Goal: Information Seeking & Learning: Check status

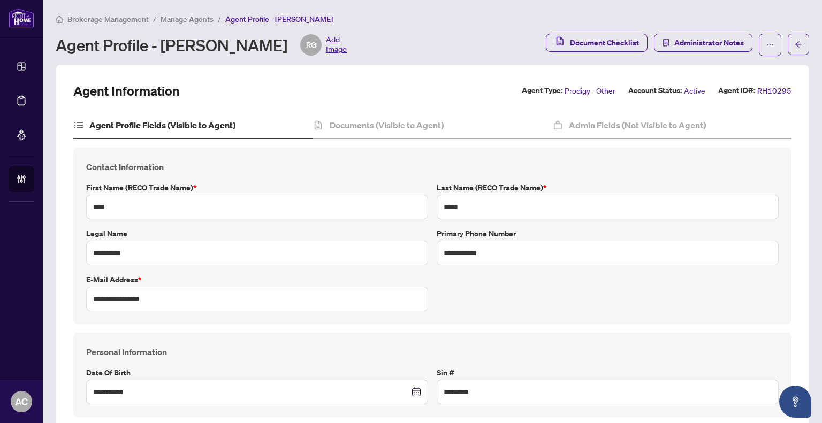
click at [180, 20] on span "Manage Agents" at bounding box center [187, 19] width 53 height 10
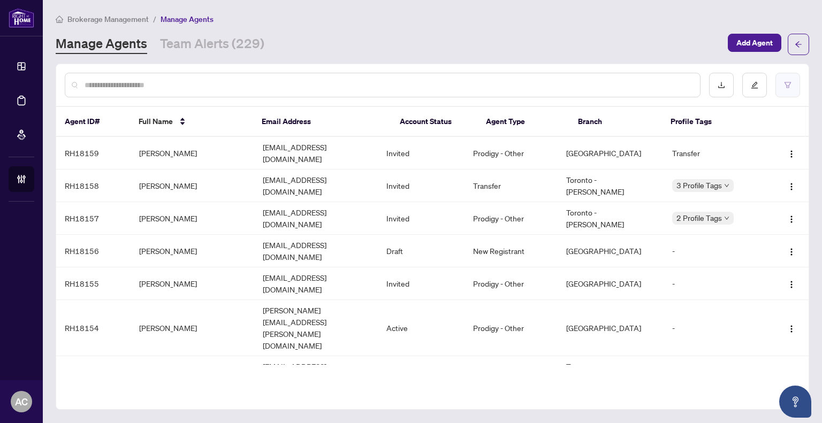
click at [787, 88] on icon "filter" at bounding box center [787, 84] width 7 height 7
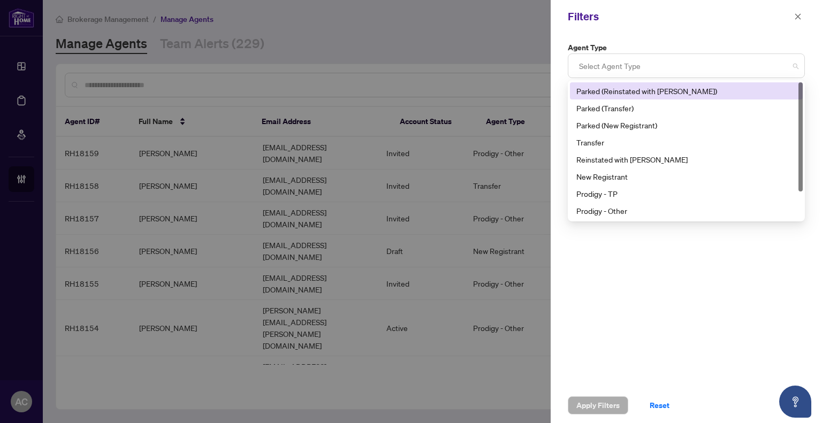
click at [644, 70] on div at bounding box center [686, 65] width 223 height 19
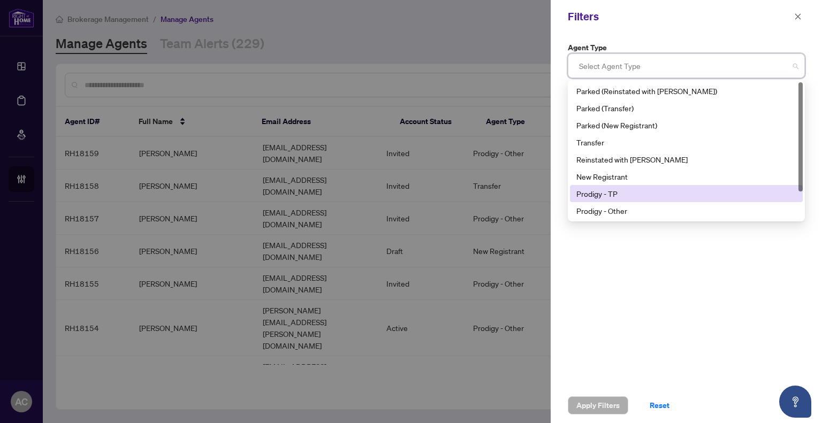
click at [632, 191] on div "Prodigy - TP" at bounding box center [687, 194] width 220 height 12
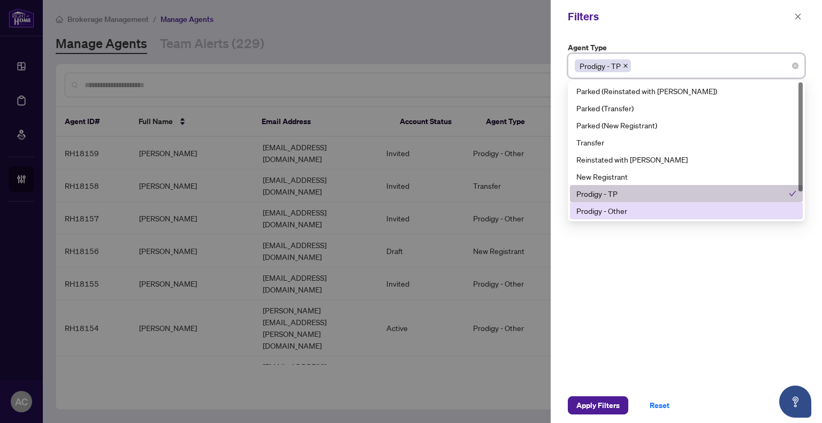
click at [632, 209] on div "Prodigy - Other" at bounding box center [687, 211] width 220 height 12
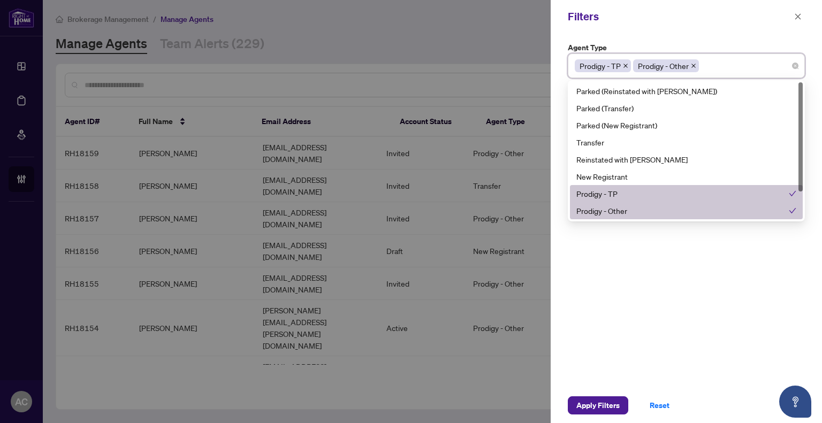
scroll to position [34, 0]
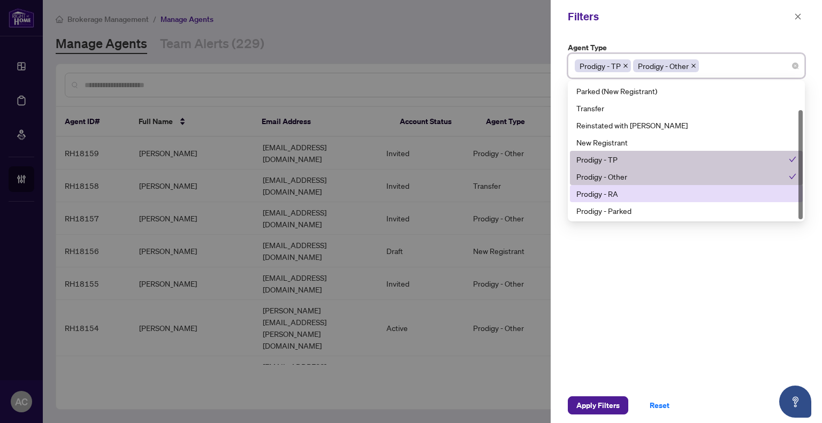
click at [639, 194] on div "Prodigy - RA" at bounding box center [687, 194] width 220 height 12
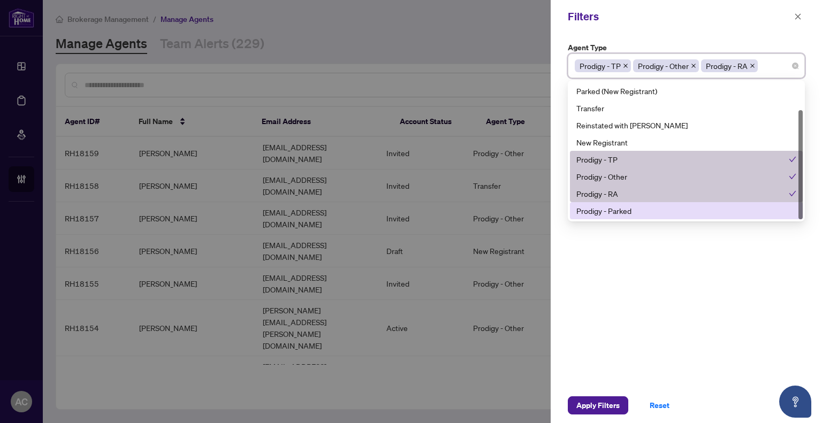
click at [635, 209] on div "Prodigy - Parked" at bounding box center [687, 211] width 220 height 12
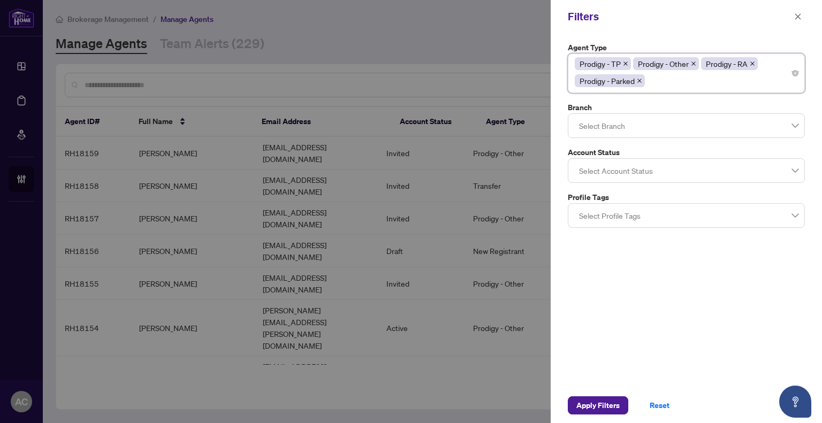
click at [765, 17] on div "Filters" at bounding box center [679, 17] width 223 height 16
click at [606, 126] on div at bounding box center [686, 125] width 223 height 19
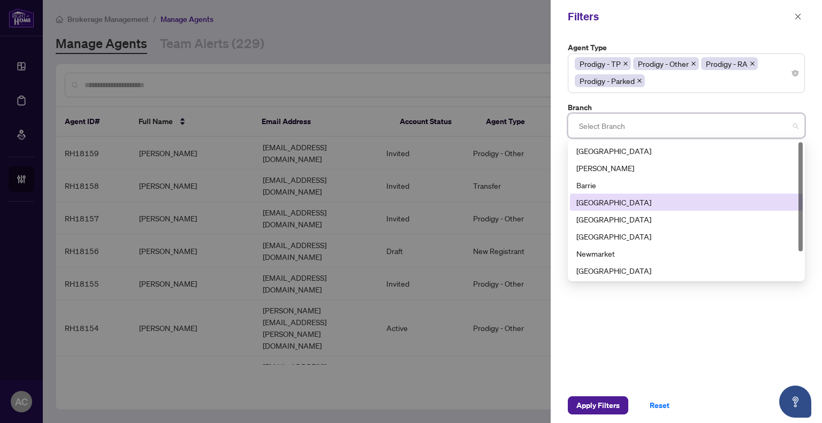
click at [608, 202] on div "[GEOGRAPHIC_DATA]" at bounding box center [687, 202] width 220 height 12
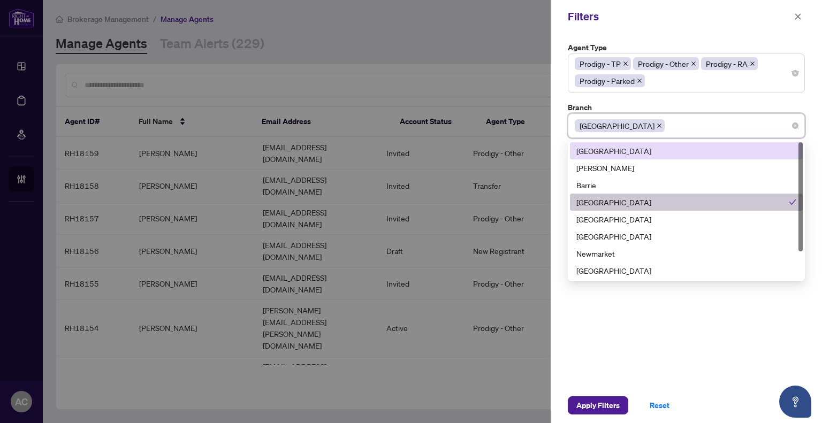
click at [650, 107] on label "Branch" at bounding box center [686, 108] width 237 height 12
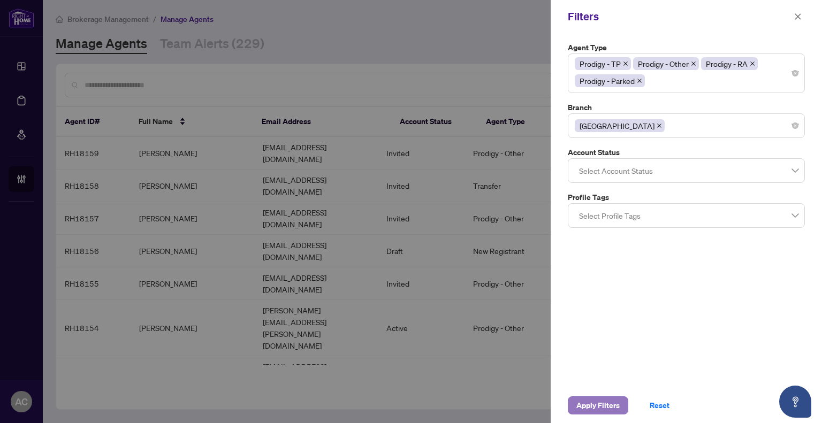
click at [593, 404] on span "Apply Filters" at bounding box center [598, 405] width 43 height 17
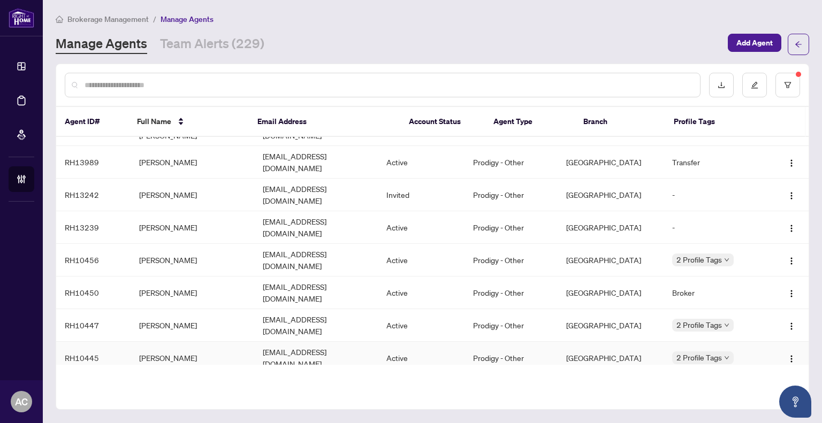
scroll to position [0, 0]
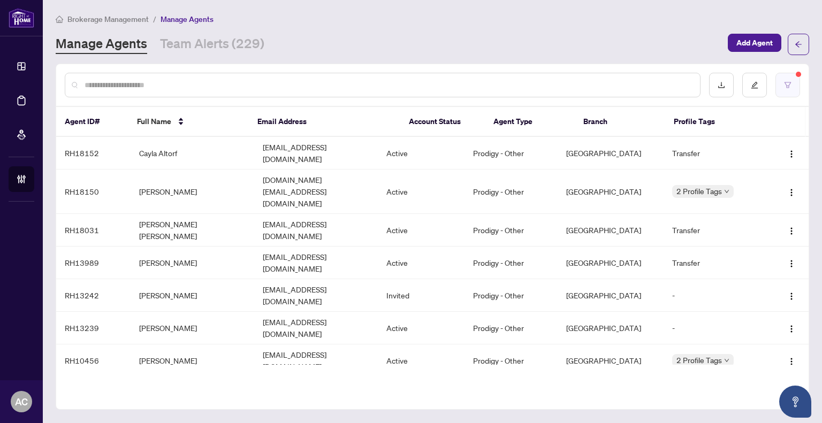
click at [794, 84] on button "button" at bounding box center [788, 85] width 25 height 25
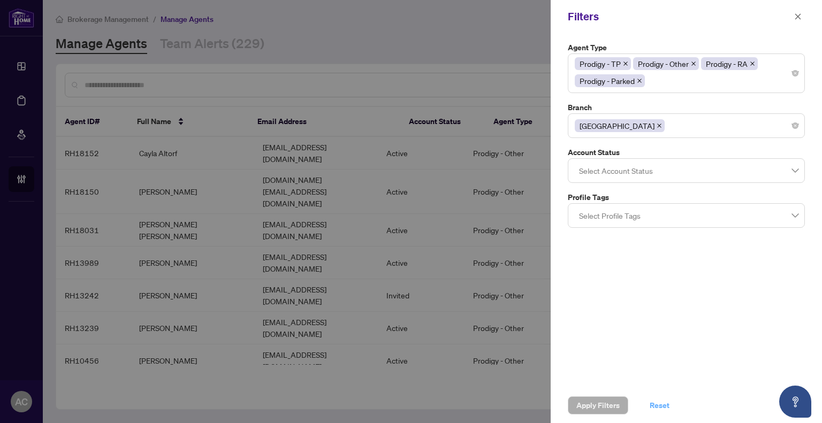
click at [657, 404] on span "Reset" at bounding box center [660, 405] width 20 height 17
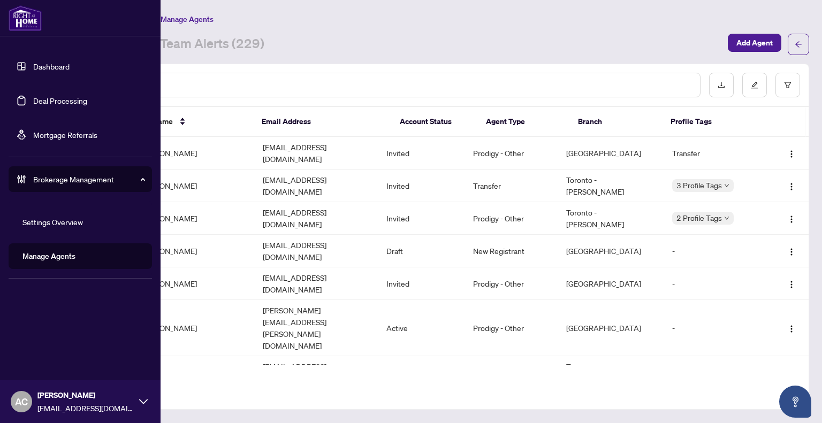
click at [33, 63] on link "Dashboard" at bounding box center [51, 67] width 36 height 10
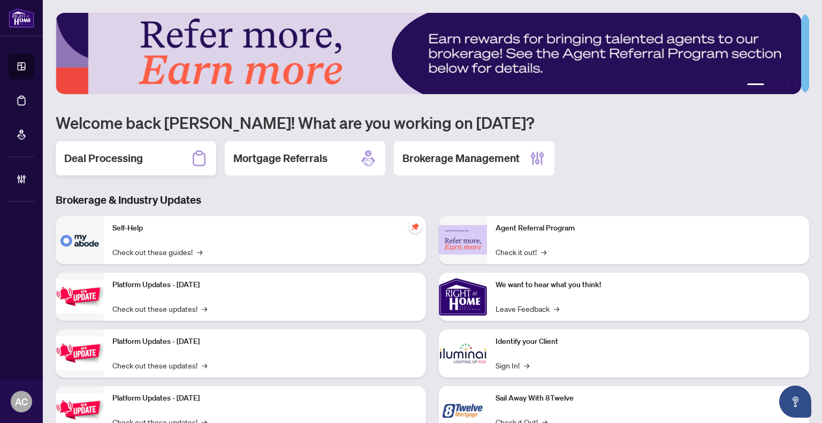
click at [97, 166] on div "Deal Processing" at bounding box center [136, 158] width 161 height 34
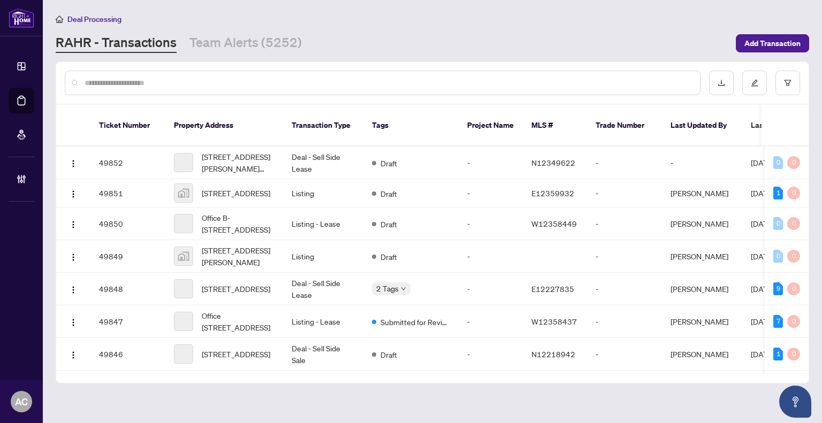
click at [178, 83] on input "text" at bounding box center [388, 83] width 607 height 12
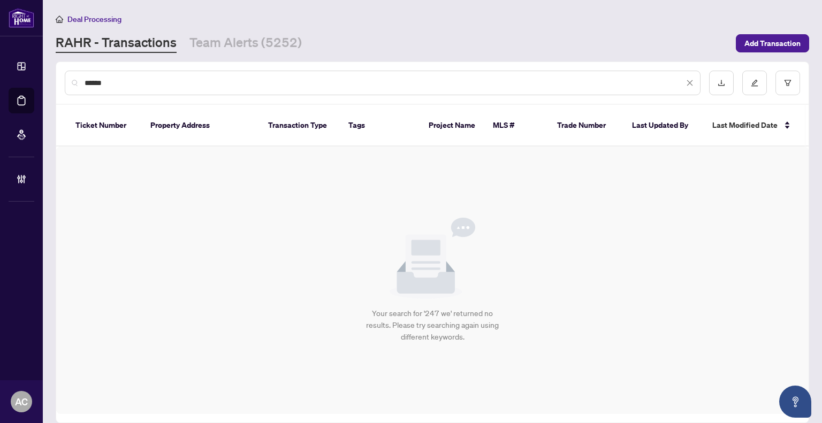
type input "******"
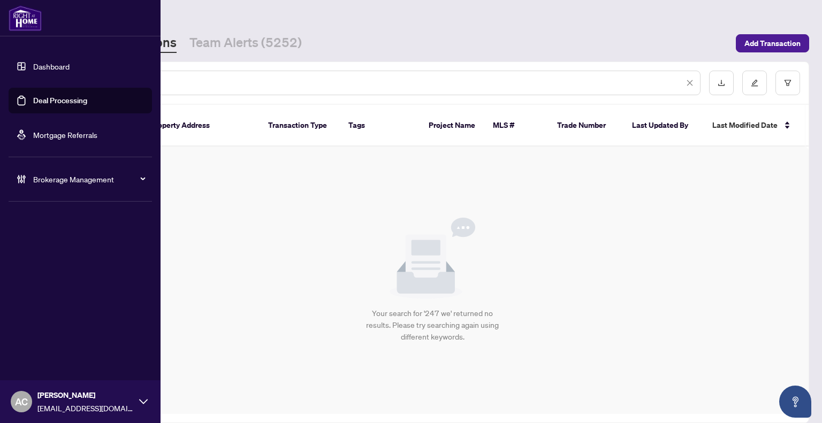
click at [33, 64] on link "Dashboard" at bounding box center [51, 67] width 36 height 10
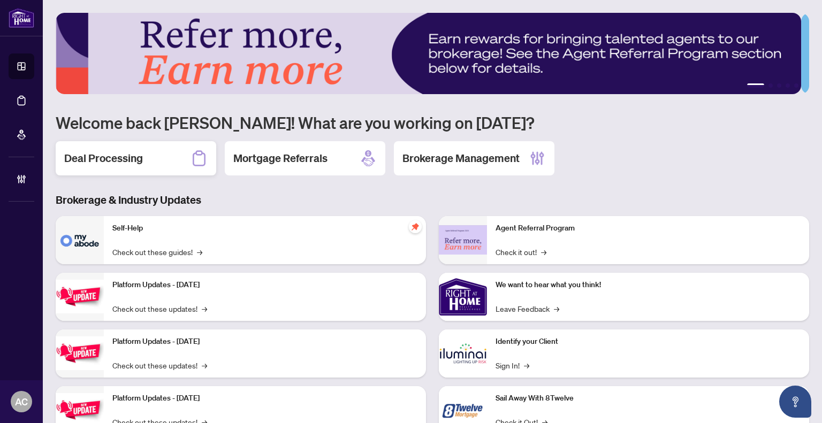
click at [107, 157] on h2 "Deal Processing" at bounding box center [103, 158] width 79 height 15
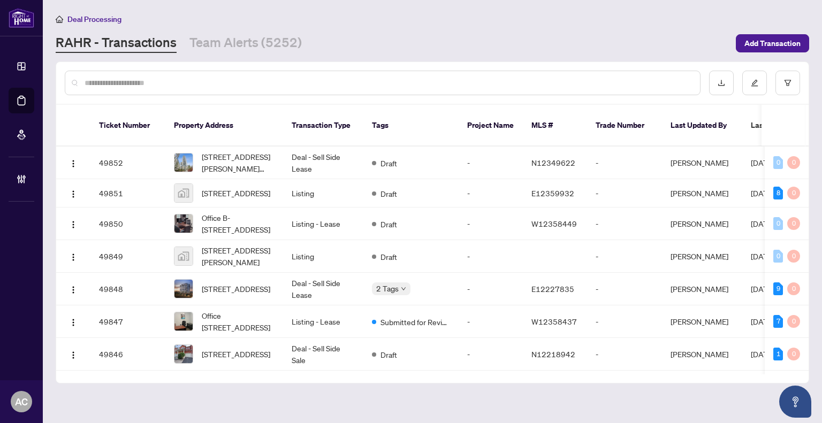
click at [142, 80] on input "text" at bounding box center [388, 83] width 607 height 12
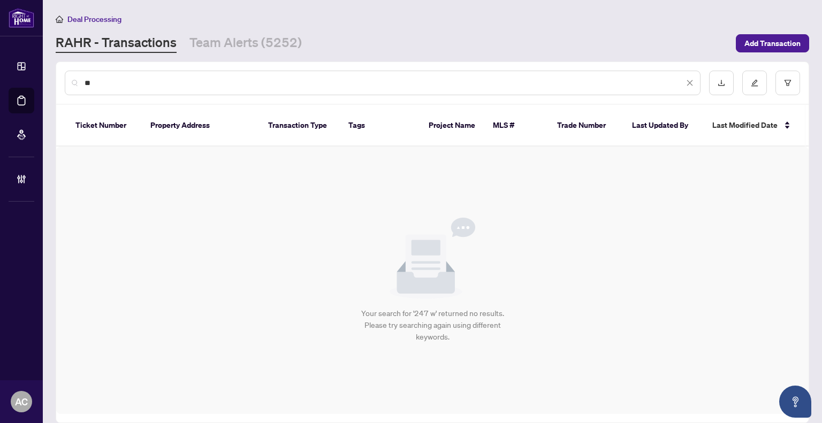
type input "*"
drag, startPoint x: 106, startPoint y: 80, endPoint x: 28, endPoint y: 77, distance: 78.2
click at [29, 77] on div "Dashboard Deal Processing Mortgage Referrals Brokerage Management AC [PERSON_NA…" at bounding box center [411, 211] width 822 height 423
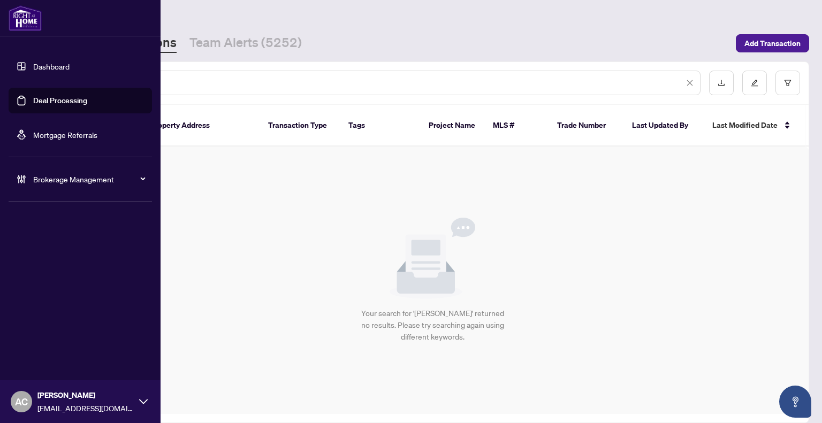
type input "**********"
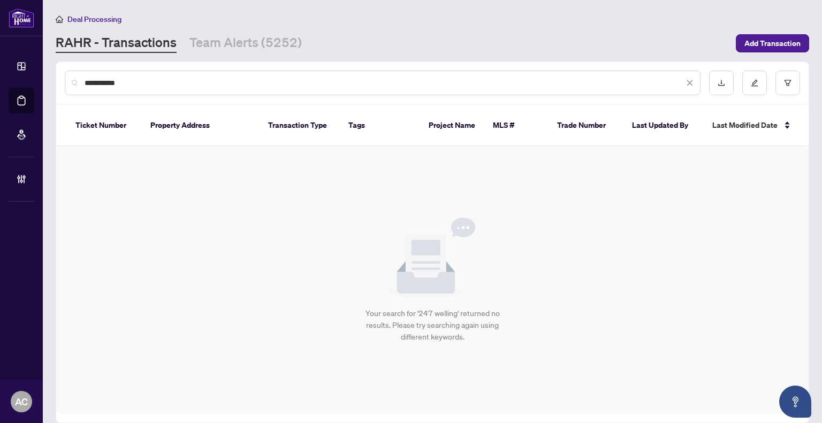
click at [131, 81] on input "**********" at bounding box center [385, 83] width 600 height 12
drag, startPoint x: 131, startPoint y: 81, endPoint x: 115, endPoint y: 81, distance: 16.1
click at [115, 81] on input "**********" at bounding box center [385, 83] width 600 height 12
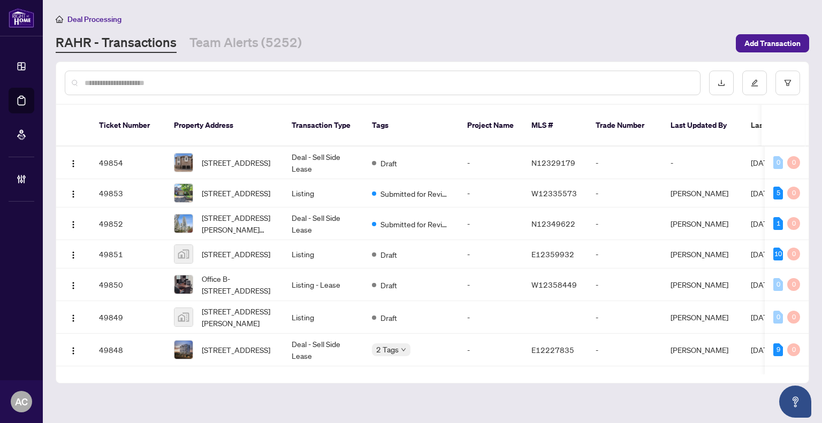
click at [167, 85] on input "text" at bounding box center [388, 83] width 607 height 12
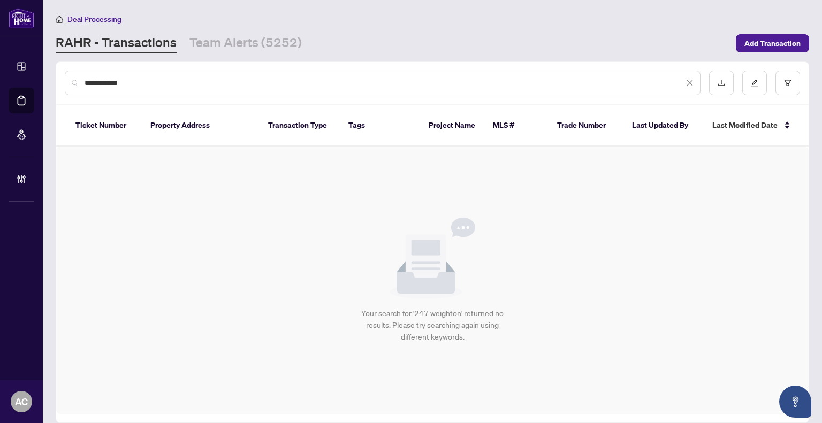
click at [161, 84] on input "**********" at bounding box center [385, 83] width 600 height 12
click at [121, 83] on input "**********" at bounding box center [385, 83] width 600 height 12
click at [122, 83] on input "**********" at bounding box center [385, 83] width 600 height 12
click at [122, 82] on input "**********" at bounding box center [385, 83] width 600 height 12
drag, startPoint x: 148, startPoint y: 81, endPoint x: 56, endPoint y: 74, distance: 91.8
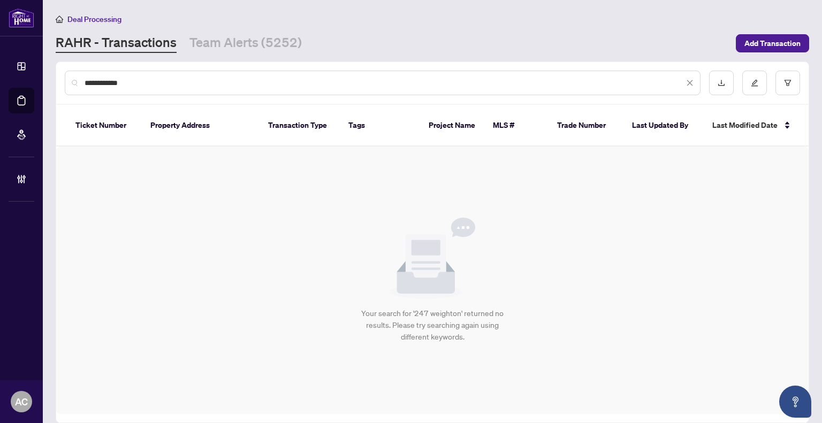
click at [56, 74] on div "**********" at bounding box center [432, 83] width 753 height 42
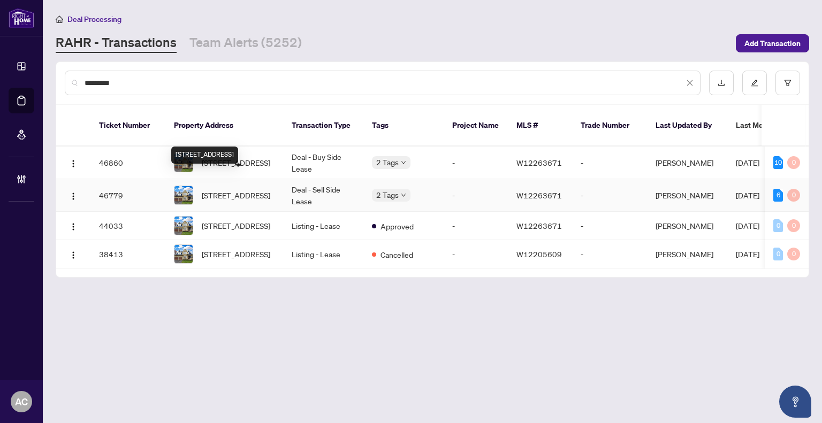
type input "*********"
click at [251, 189] on span "[STREET_ADDRESS]" at bounding box center [236, 195] width 69 height 12
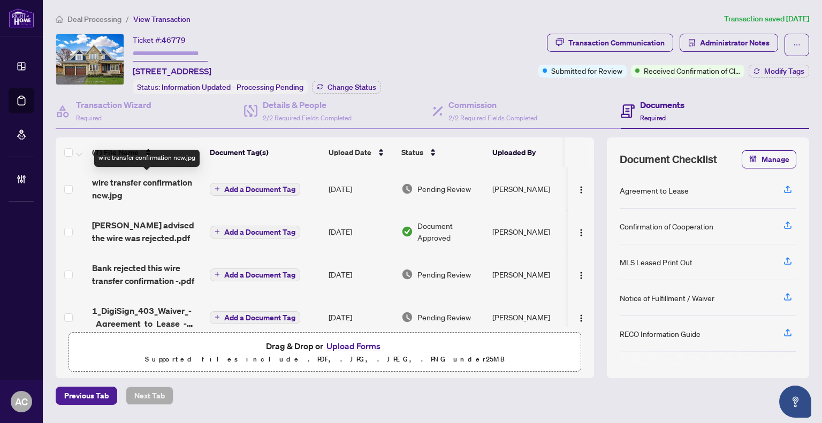
click at [148, 190] on span "wire transfer confirmation new.jpg" at bounding box center [146, 189] width 109 height 26
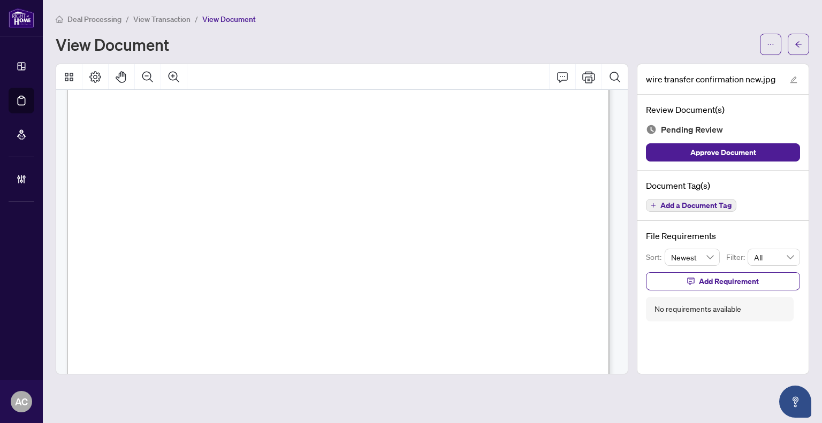
scroll to position [161, 0]
drag, startPoint x: 206, startPoint y: 141, endPoint x: 215, endPoint y: 147, distance: 10.1
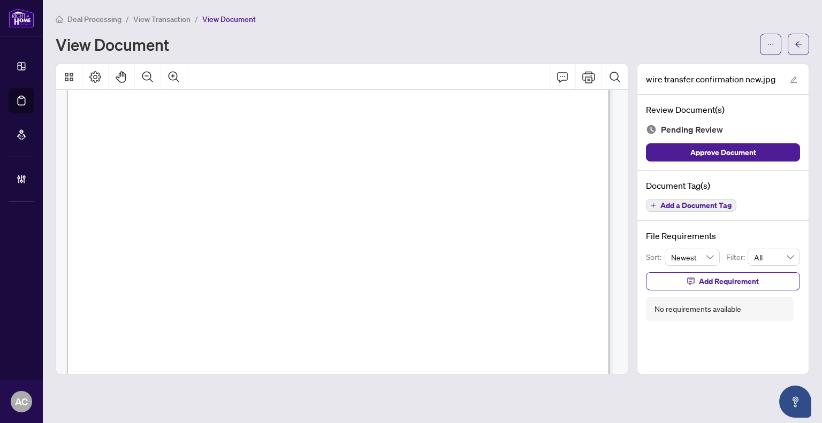
click at [161, 22] on span "View Transaction" at bounding box center [161, 19] width 57 height 10
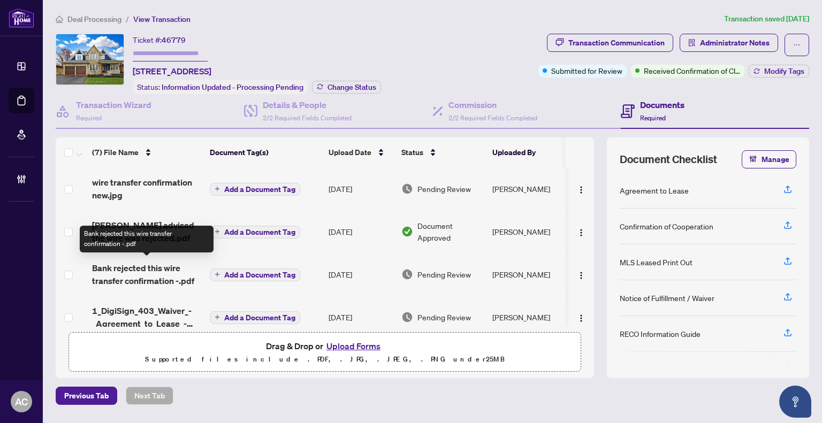
click at [166, 275] on span "Bank rejected this wire transfer confirmation -.pdf" at bounding box center [146, 275] width 109 height 26
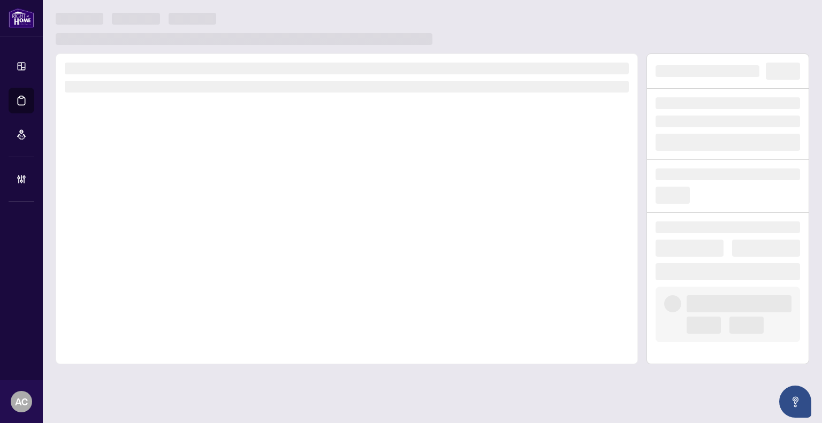
click at [166, 275] on div at bounding box center [347, 209] width 582 height 311
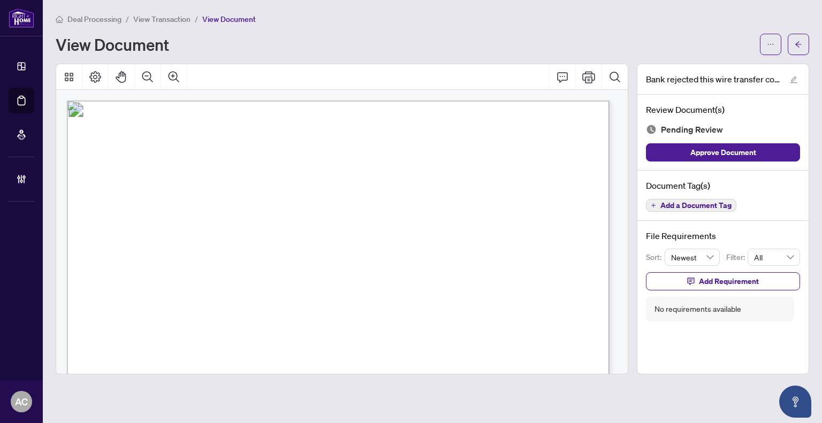
scroll to position [54, 0]
click at [127, 265] on span "SWIFT" at bounding box center [115, 268] width 21 height 9
click at [238, 47] on p "Report lost or stolen card [PHONE_NUMBER] Get help directly In app Scan the QR …" at bounding box center [529, 47] width 924 height 0
click at [127, 268] on span "SWIFT" at bounding box center [115, 268] width 21 height 9
drag, startPoint x: 239, startPoint y: 269, endPoint x: 204, endPoint y: 268, distance: 34.3
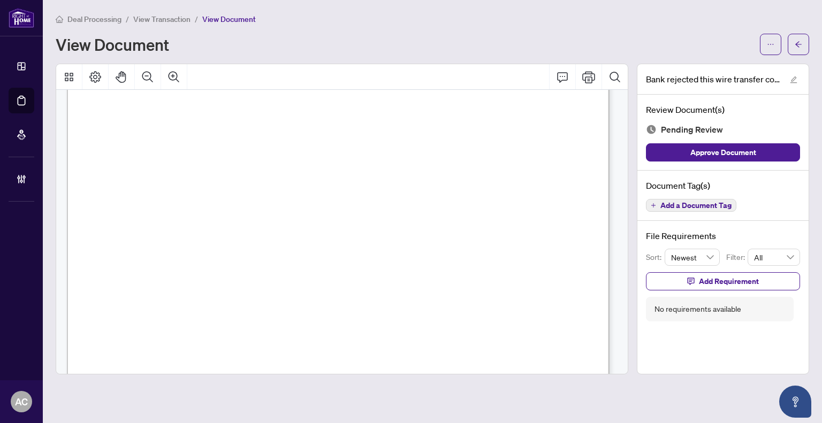
click at [127, 268] on span "SWIFT" at bounding box center [115, 268] width 21 height 9
click at [186, 20] on span "View Transaction" at bounding box center [161, 19] width 57 height 10
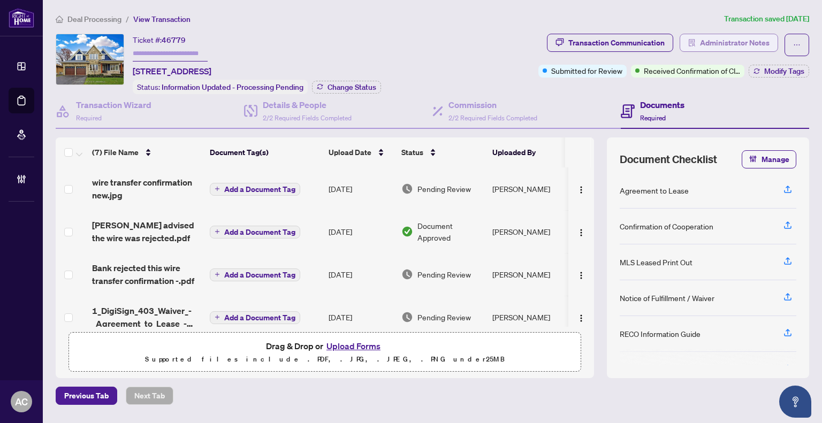
click at [722, 40] on span "Administrator Notes" at bounding box center [735, 42] width 70 height 17
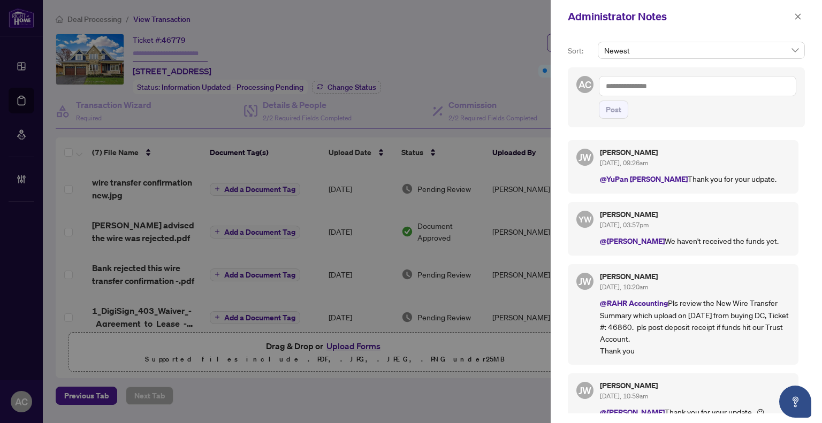
click at [646, 82] on textarea at bounding box center [698, 86] width 198 height 20
type textarea "*"
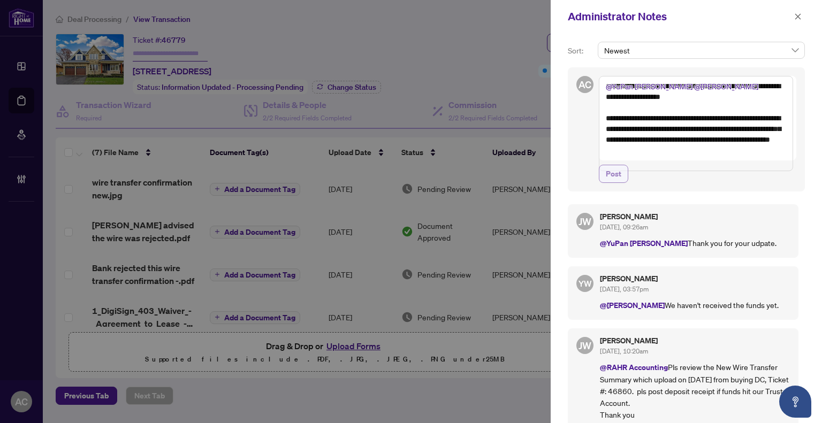
type textarea "**********"
click at [611, 183] on span "Post" at bounding box center [614, 173] width 16 height 17
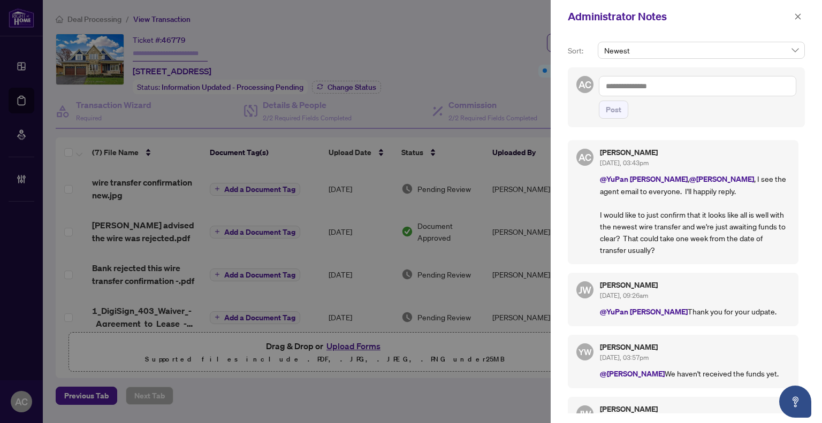
drag, startPoint x: 795, startPoint y: 17, endPoint x: 716, endPoint y: 26, distance: 79.7
click at [795, 18] on icon "close" at bounding box center [797, 16] width 7 height 7
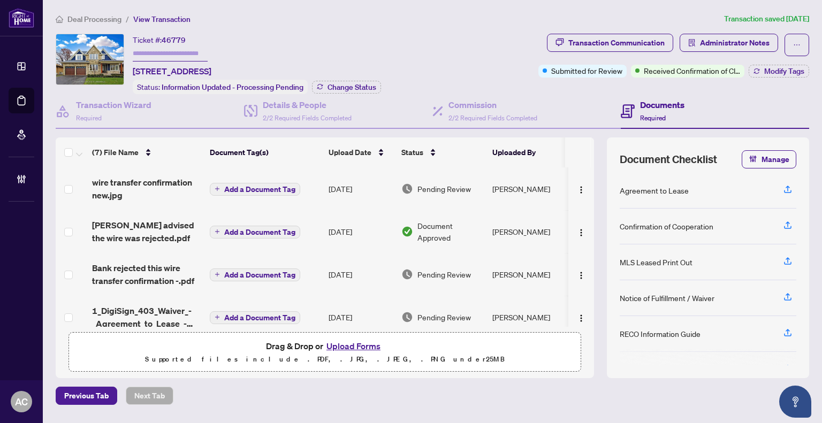
click at [100, 19] on span "Deal Processing" at bounding box center [94, 19] width 54 height 10
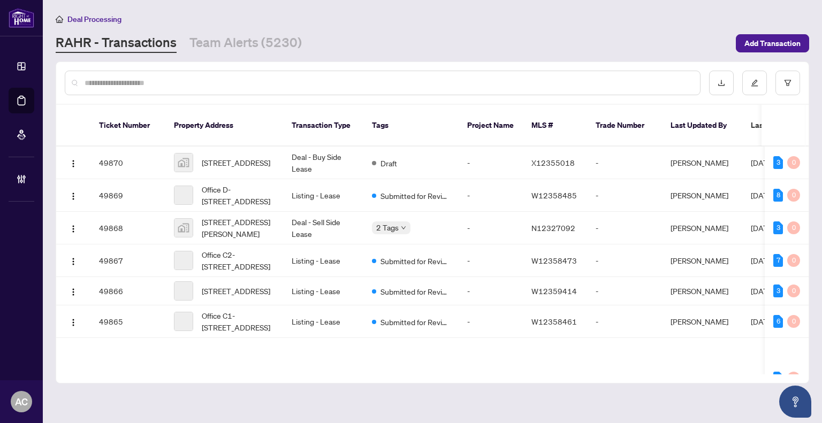
click at [175, 78] on input "text" at bounding box center [388, 83] width 607 height 12
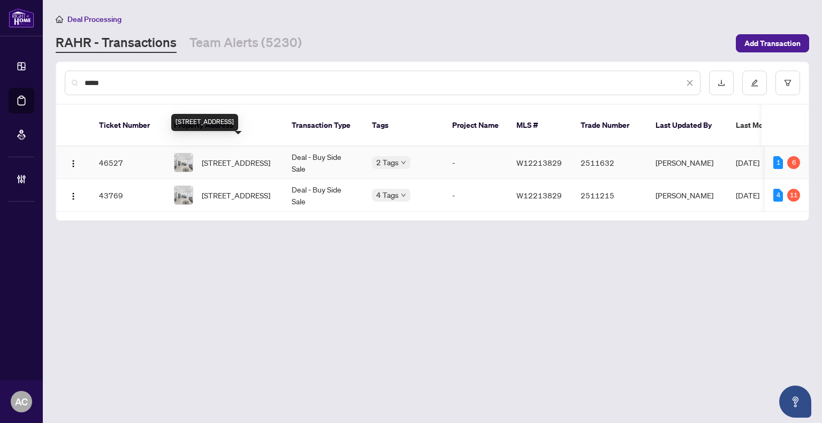
type input "*****"
click at [302, 147] on td "Deal - Buy Side Sale" at bounding box center [323, 163] width 80 height 33
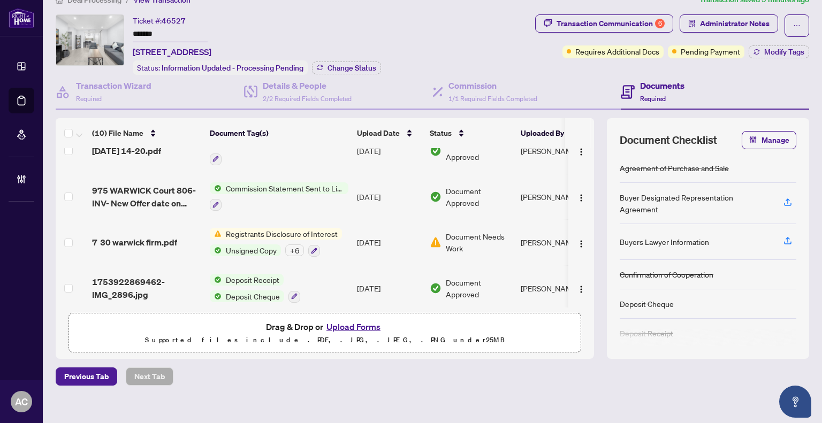
scroll to position [29, 0]
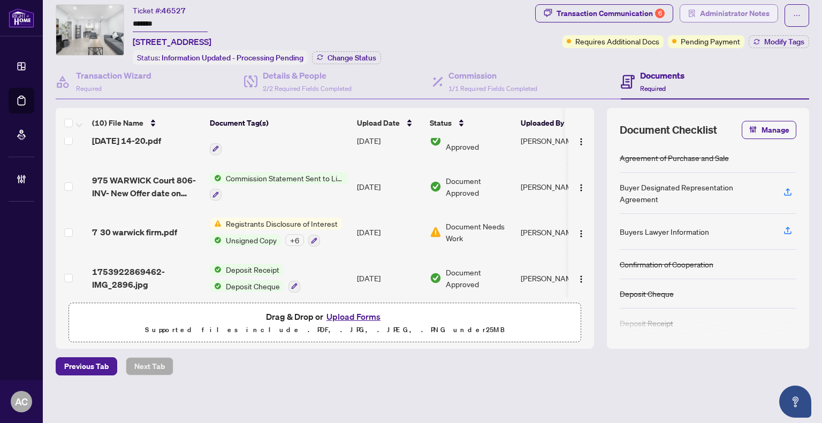
click at [700, 12] on span "Administrator Notes" at bounding box center [735, 13] width 70 height 17
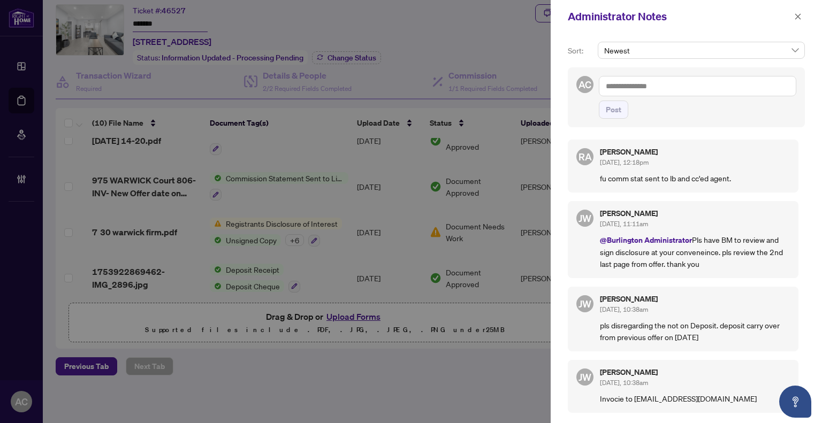
scroll to position [0, 0]
click at [797, 16] on icon "close" at bounding box center [797, 16] width 7 height 7
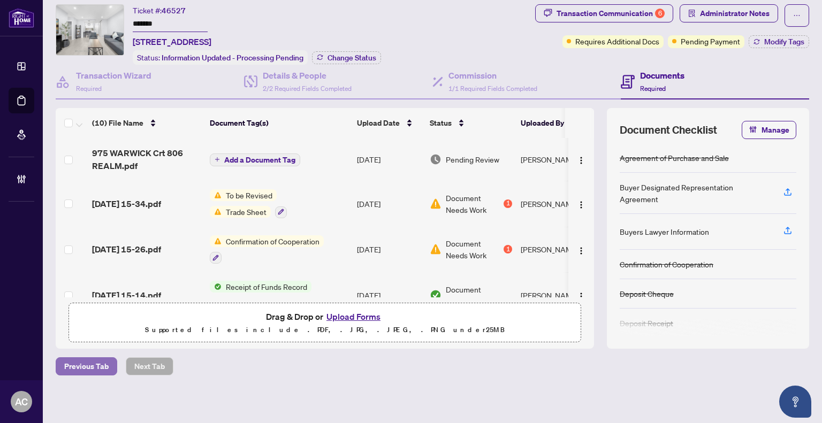
click at [78, 363] on span "Previous Tab" at bounding box center [86, 366] width 44 height 17
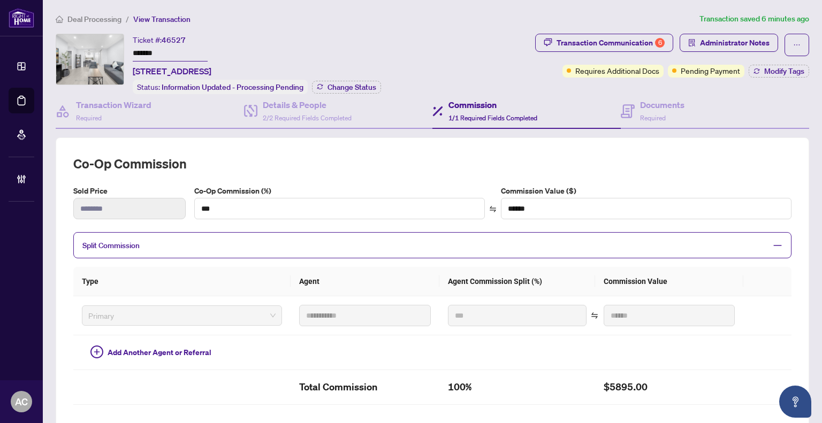
click at [96, 18] on span "Deal Processing" at bounding box center [94, 19] width 54 height 10
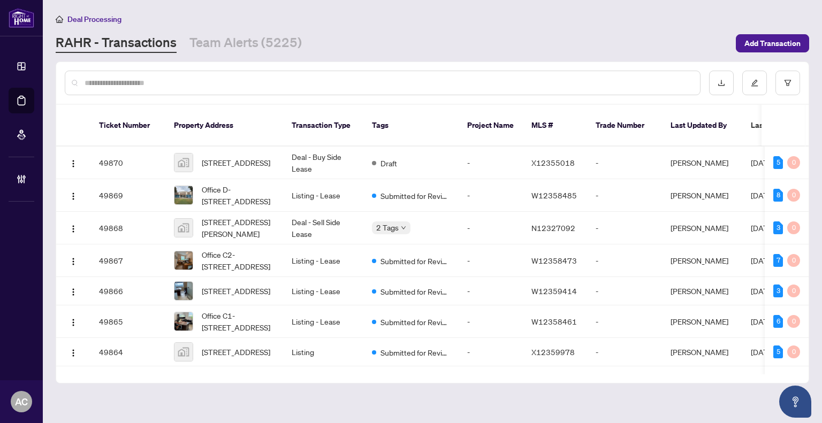
click at [171, 85] on input "text" at bounding box center [388, 83] width 607 height 12
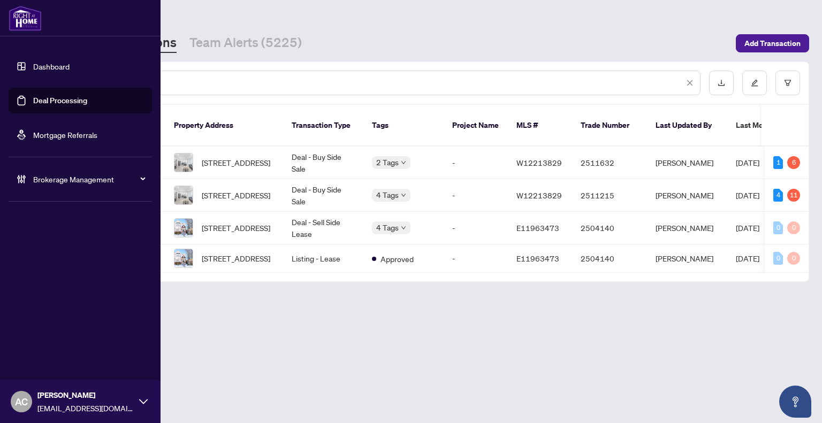
drag, startPoint x: 115, startPoint y: 81, endPoint x: 17, endPoint y: 65, distance: 98.7
click at [17, 65] on div "Dashboard Deal Processing Mortgage Referrals Brokerage Management AC [PERSON_NA…" at bounding box center [411, 211] width 822 height 423
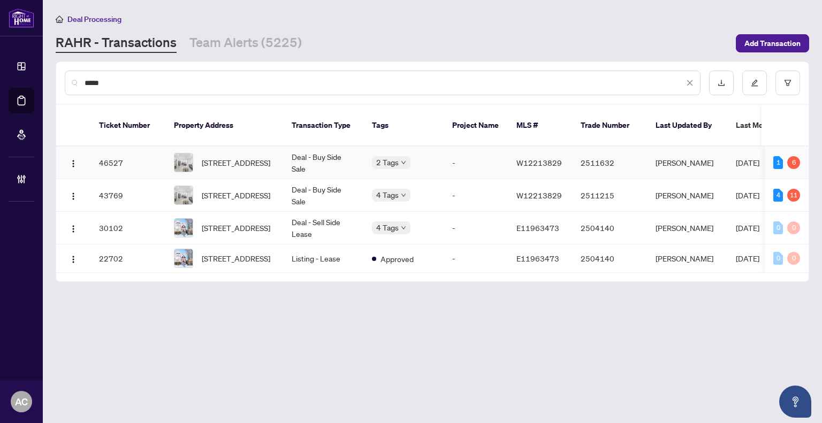
type input "*****"
click at [259, 157] on span "[STREET_ADDRESS]" at bounding box center [236, 163] width 69 height 12
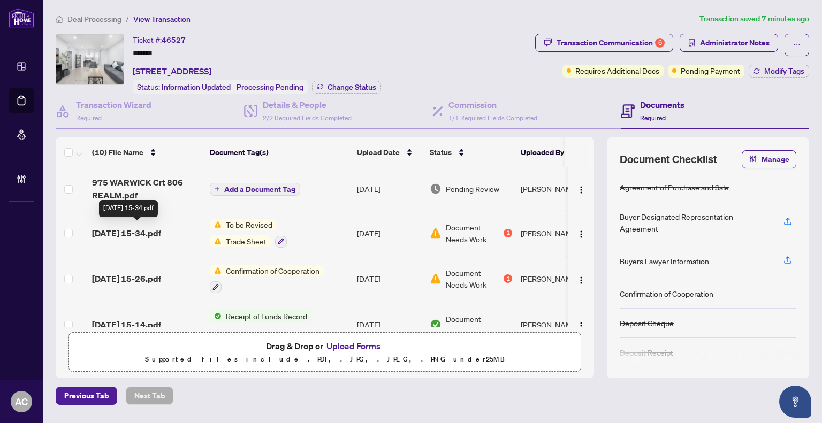
click at [161, 227] on span "[DATE] 15-34.pdf" at bounding box center [126, 233] width 69 height 13
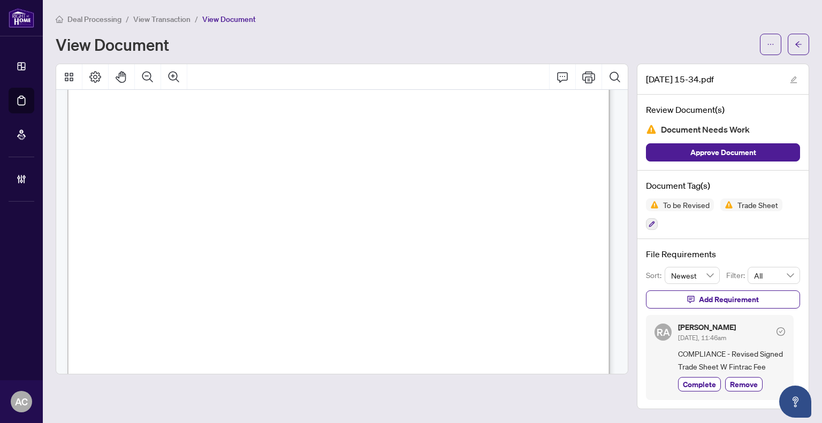
scroll to position [456, 0]
click at [162, 19] on span "View Transaction" at bounding box center [161, 19] width 57 height 10
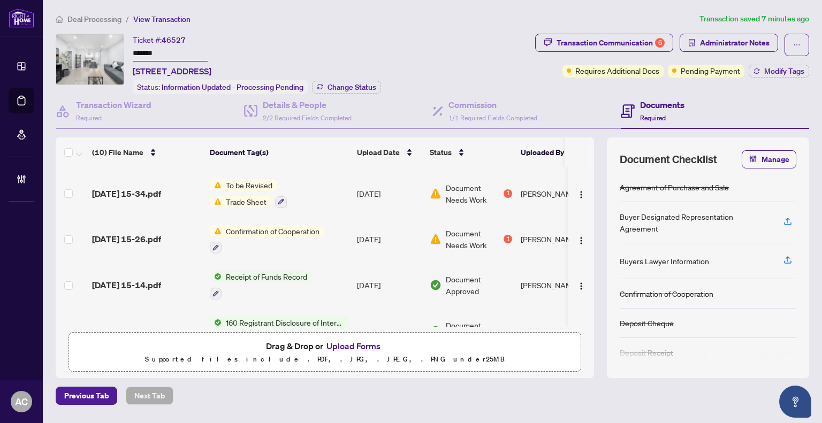
scroll to position [54, 0]
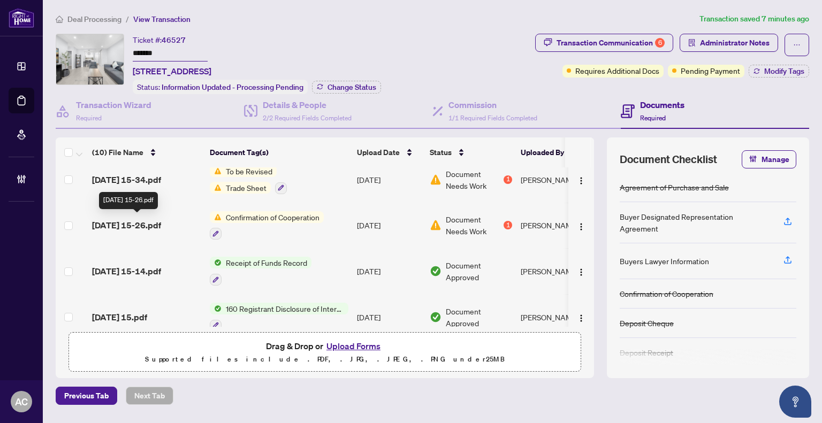
click at [154, 221] on span "[DATE] 15-26.pdf" at bounding box center [126, 225] width 69 height 13
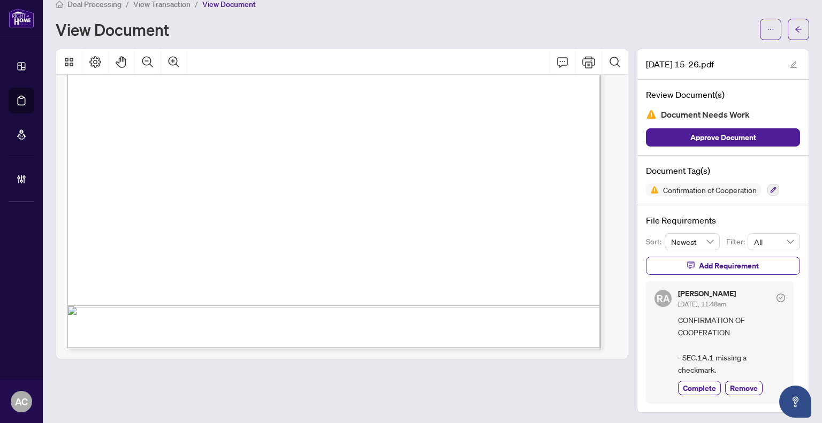
scroll to position [329, 0]
click at [140, 2] on span "View Transaction" at bounding box center [161, 4] width 57 height 10
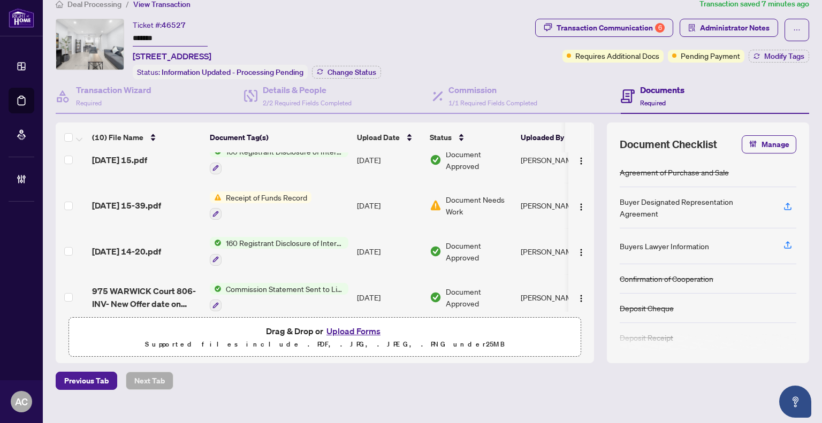
scroll to position [186, 0]
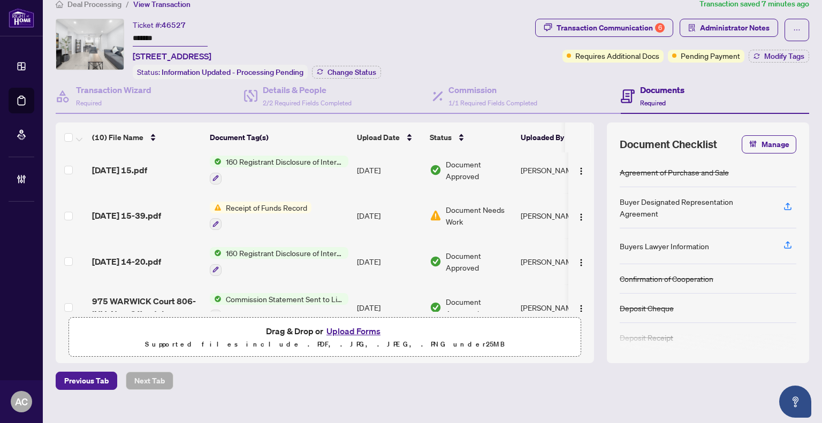
click at [275, 204] on span "Receipt of Funds Record" at bounding box center [267, 208] width 90 height 12
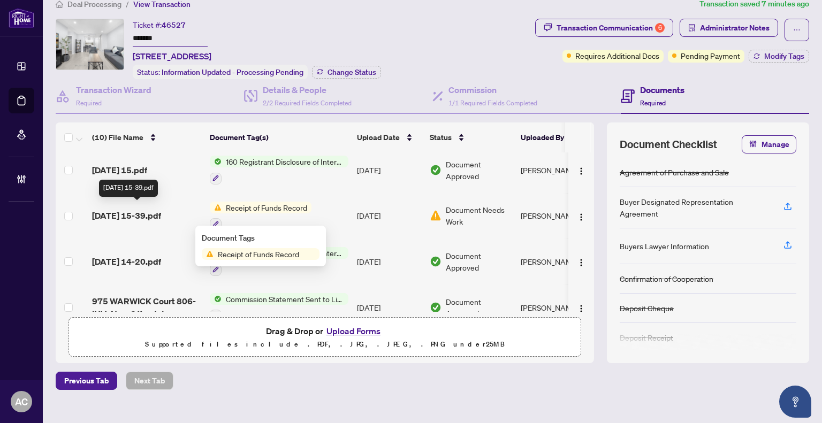
click at [116, 209] on span "[DATE] 15-39.pdf" at bounding box center [126, 215] width 69 height 13
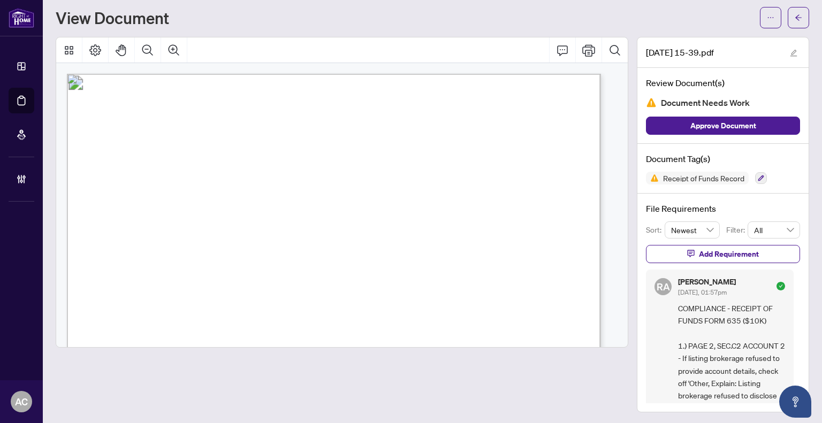
scroll to position [54, 0]
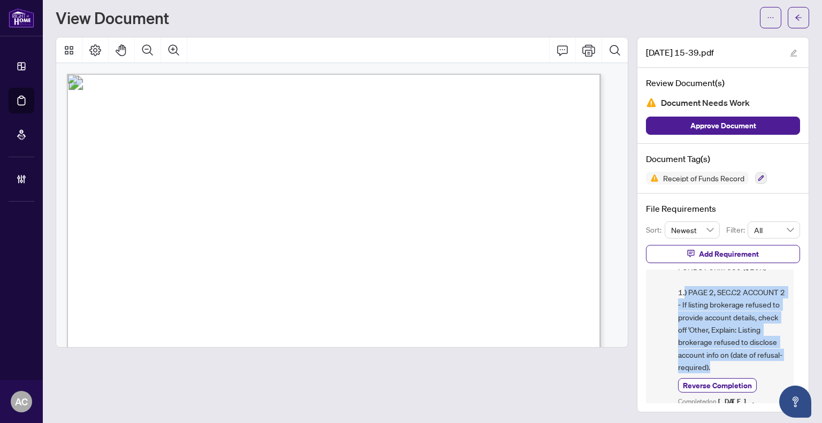
drag, startPoint x: 735, startPoint y: 363, endPoint x: 676, endPoint y: 294, distance: 91.1
click at [678, 294] on span "COMPLIANCE - RECEIPT OF FUNDS FORM 635 ($10K) 1.) PAGE 2, SEC.C2 ACCOUNT 2 - If…" at bounding box center [731, 311] width 107 height 125
click at [708, 309] on span "COMPLIANCE - RECEIPT OF FUNDS FORM 635 ($10K) 1.) PAGE 2, SEC.C2 ACCOUNT 2 - If…" at bounding box center [731, 311] width 107 height 125
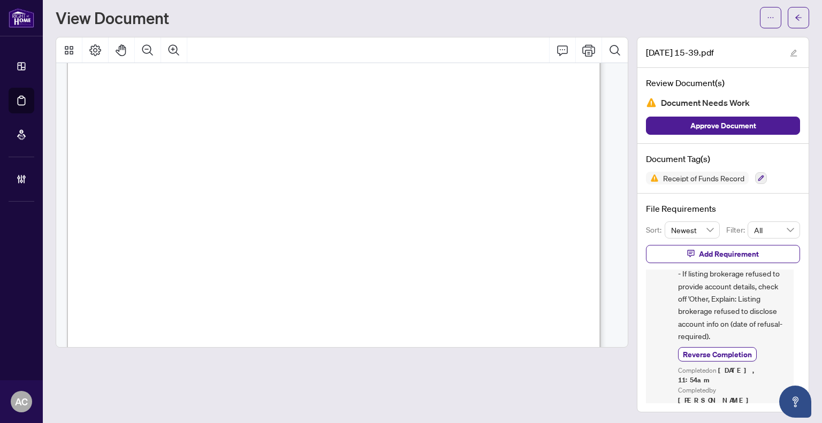
scroll to position [803, 0]
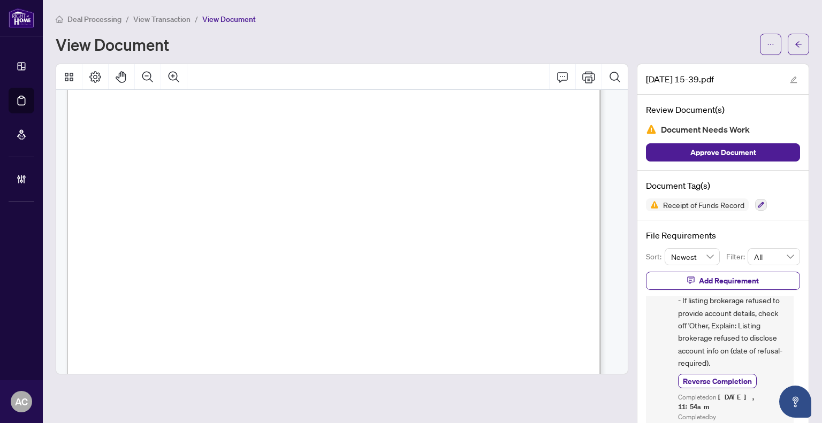
click at [158, 19] on span "View Transaction" at bounding box center [161, 19] width 57 height 10
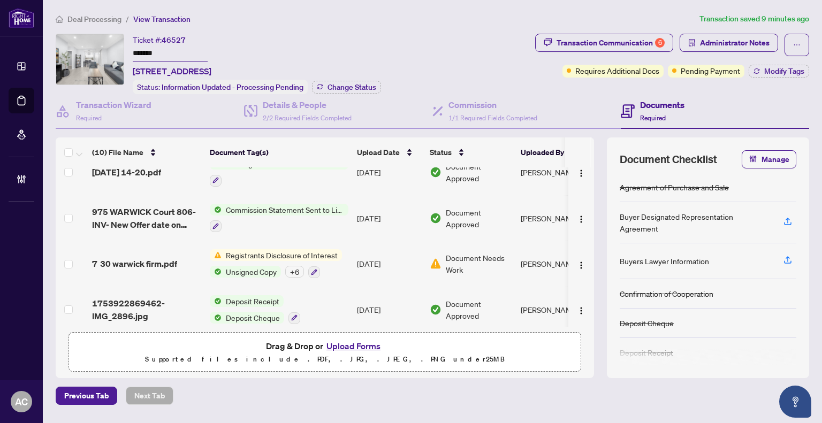
scroll to position [292, 0]
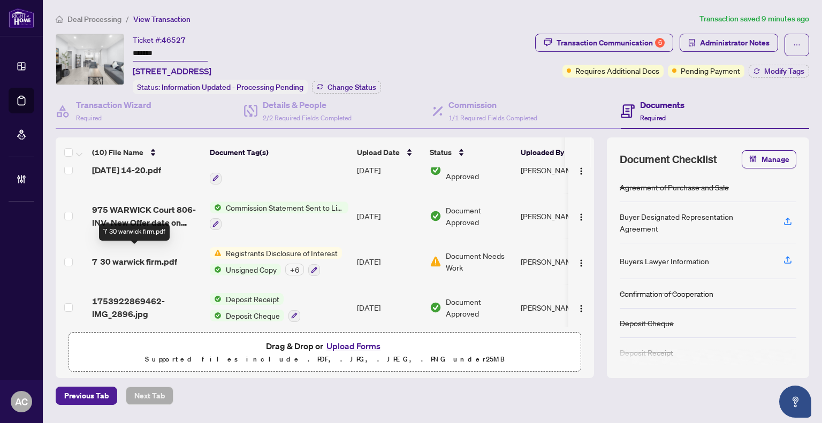
click at [159, 255] on span "7 30 warwick firm.pdf" at bounding box center [134, 261] width 85 height 13
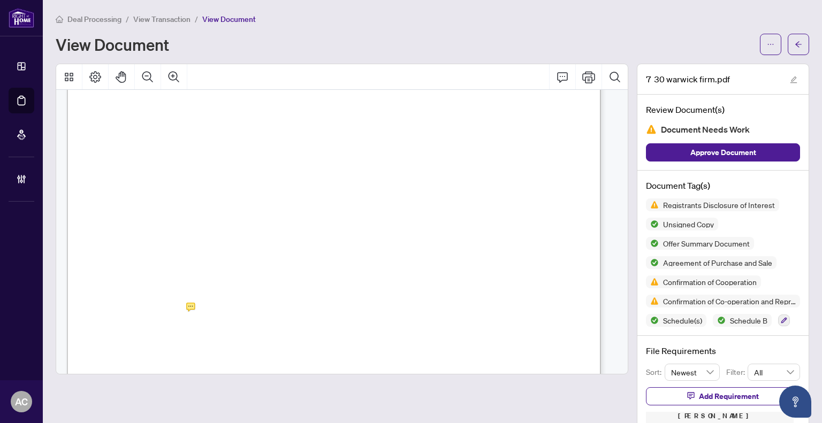
click at [165, 21] on span "View Transaction" at bounding box center [161, 19] width 57 height 10
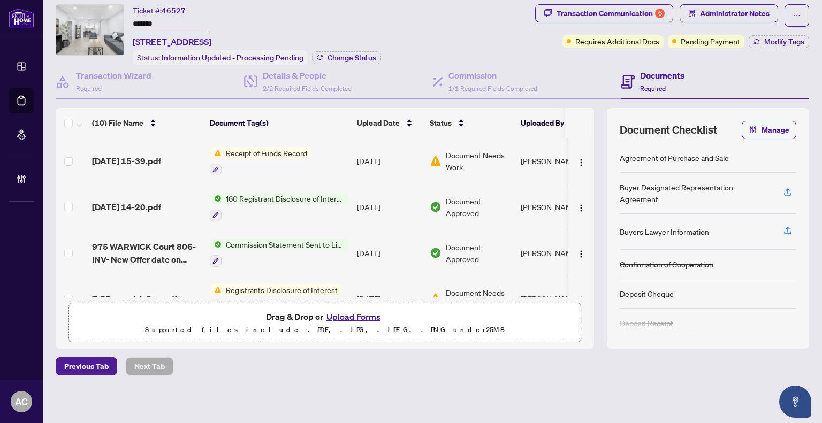
scroll to position [292, 0]
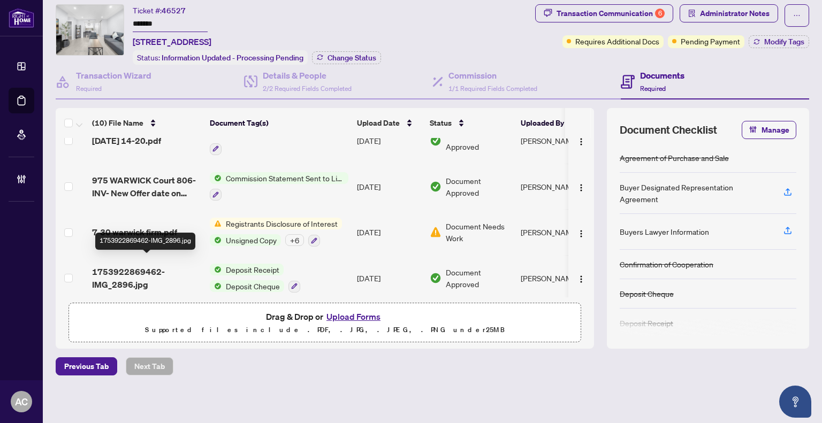
click at [128, 267] on span "1753922869462-IMG_2896.jpg" at bounding box center [146, 279] width 109 height 26
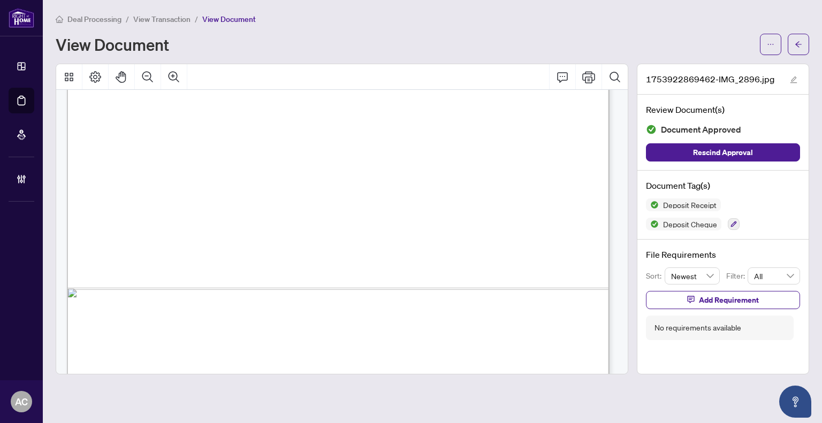
scroll to position [504, 0]
click at [154, 20] on span "View Transaction" at bounding box center [161, 19] width 57 height 10
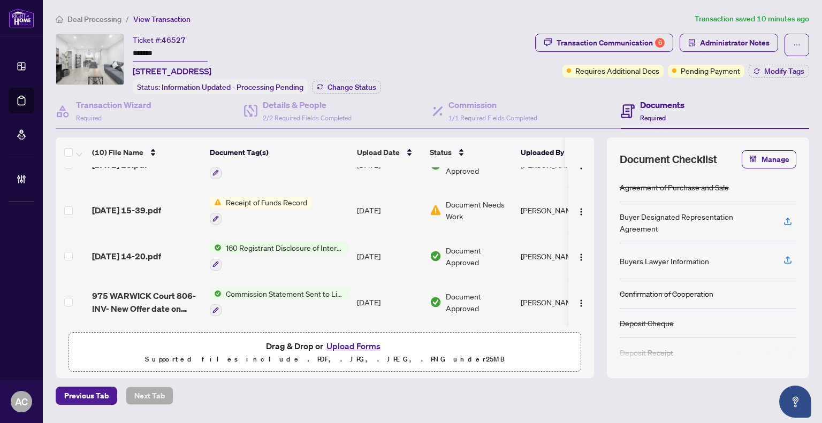
scroll to position [292, 0]
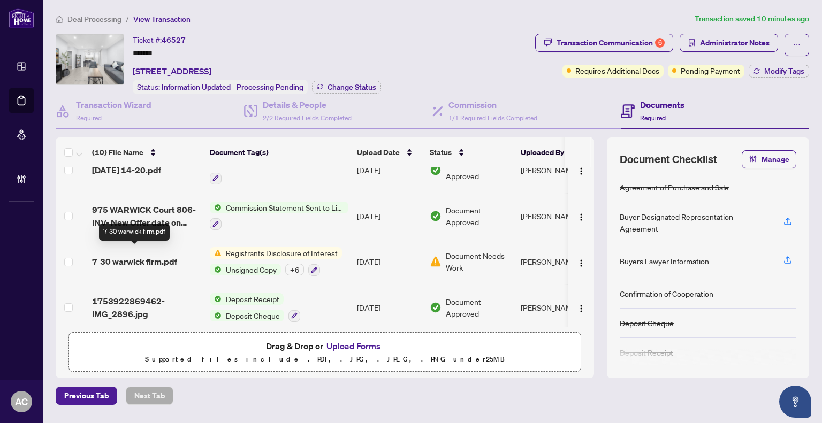
click at [141, 255] on span "7 30 warwick firm.pdf" at bounding box center [134, 261] width 85 height 13
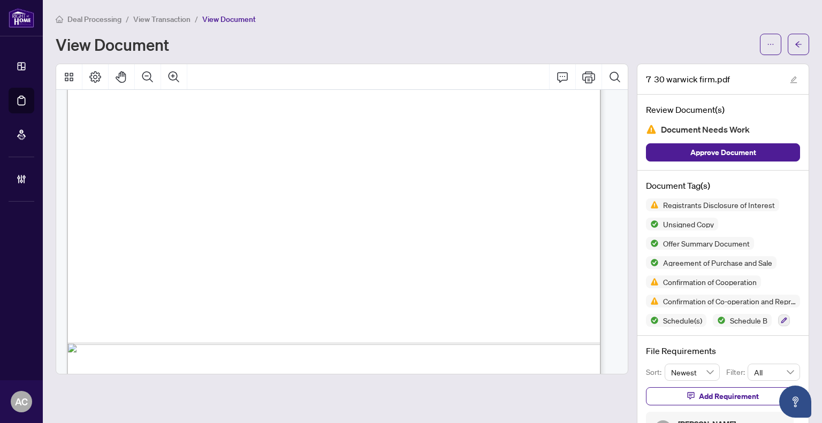
scroll to position [8229, 0]
click at [166, 16] on span "View Transaction" at bounding box center [161, 19] width 57 height 10
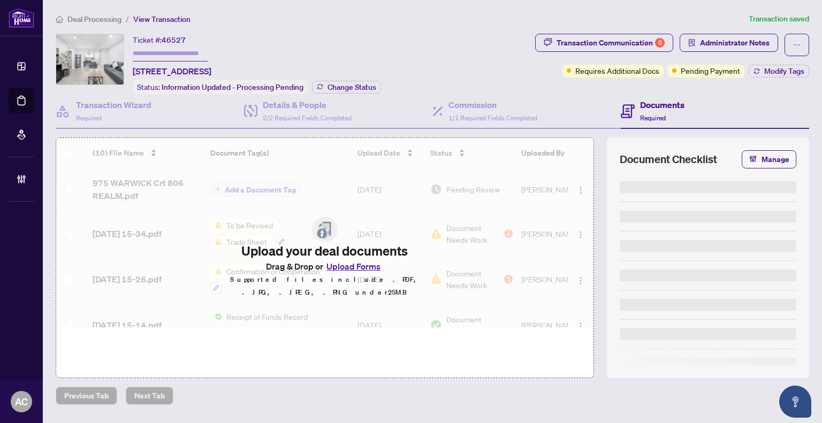
type input "*******"
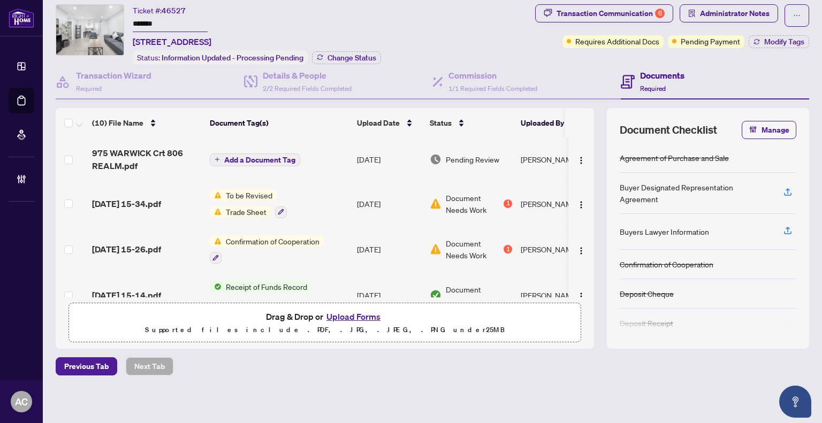
scroll to position [292, 0]
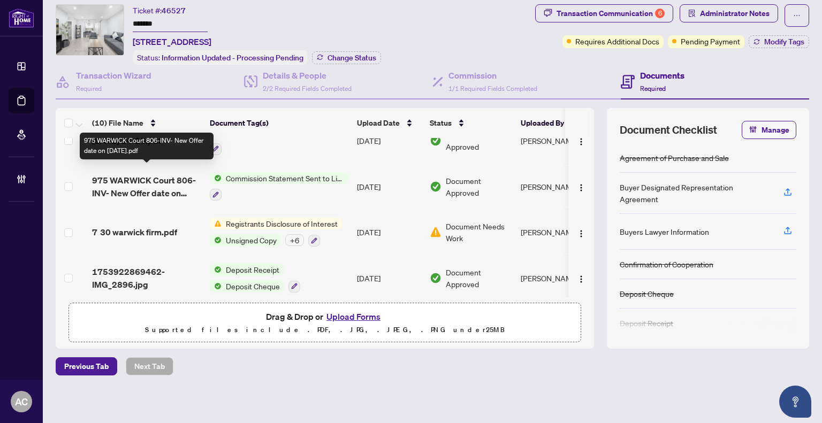
click at [153, 181] on span "975 WARWICK Court 806-INV- New Offer date on [DATE].pdf" at bounding box center [146, 187] width 109 height 26
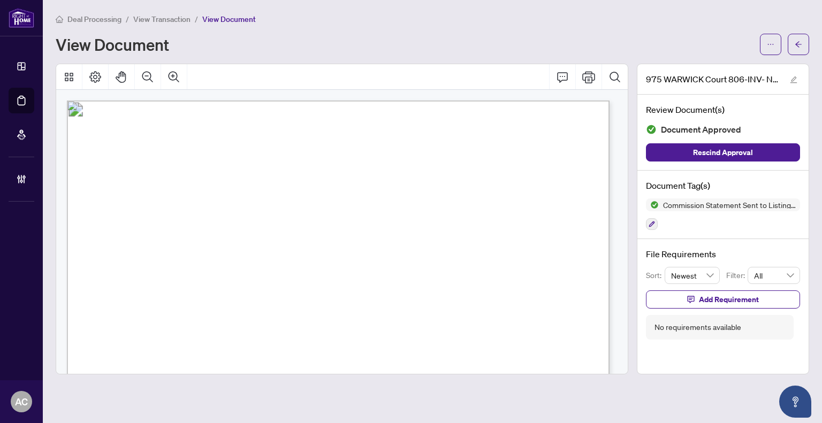
click at [165, 17] on span "View Transaction" at bounding box center [161, 19] width 57 height 10
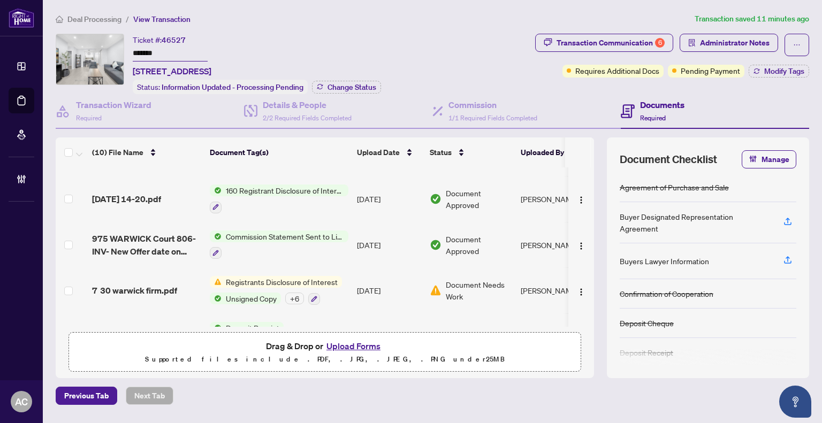
scroll to position [239, 0]
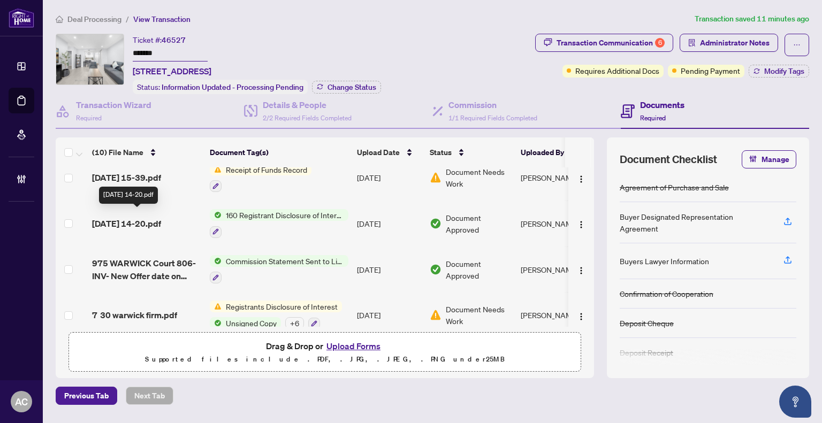
click at [161, 217] on span "[DATE] 14-20.pdf" at bounding box center [126, 223] width 69 height 13
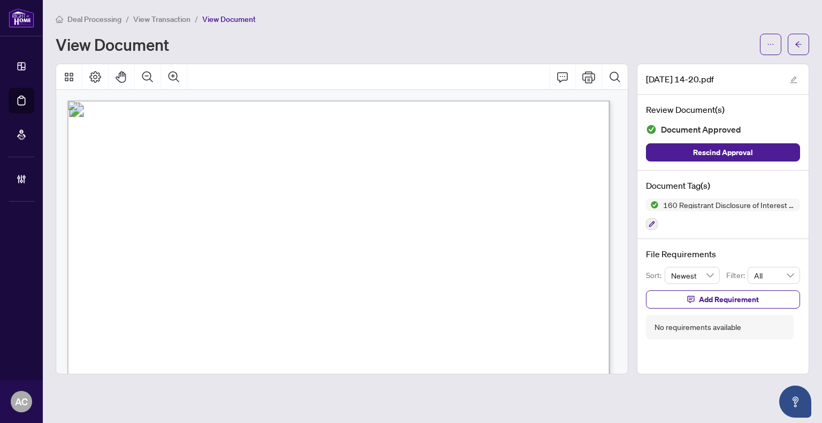
click at [165, 17] on span "View Transaction" at bounding box center [161, 19] width 57 height 10
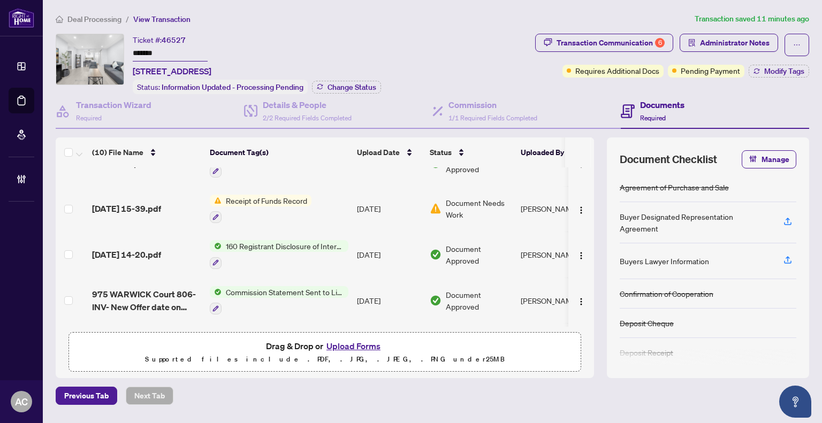
scroll to position [185, 0]
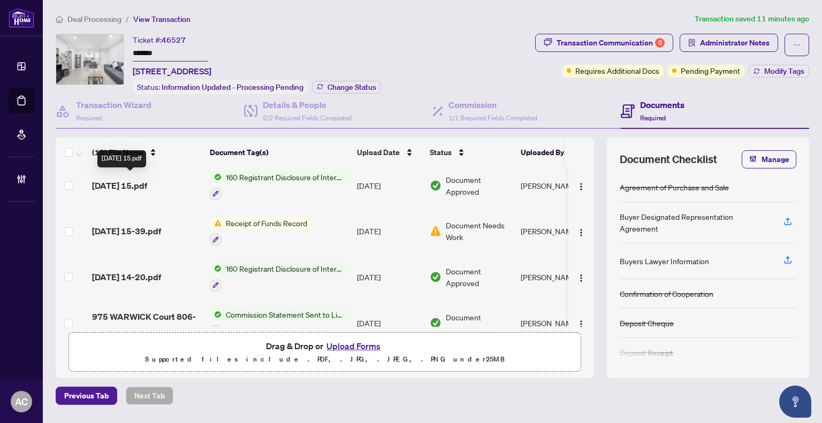
click at [136, 179] on span "[DATE] 15.pdf" at bounding box center [119, 185] width 55 height 13
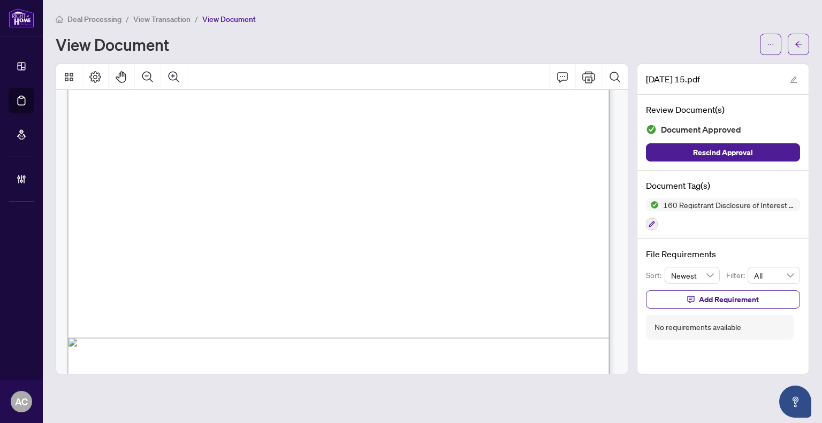
scroll to position [451, 0]
click at [158, 17] on span "View Transaction" at bounding box center [161, 19] width 57 height 10
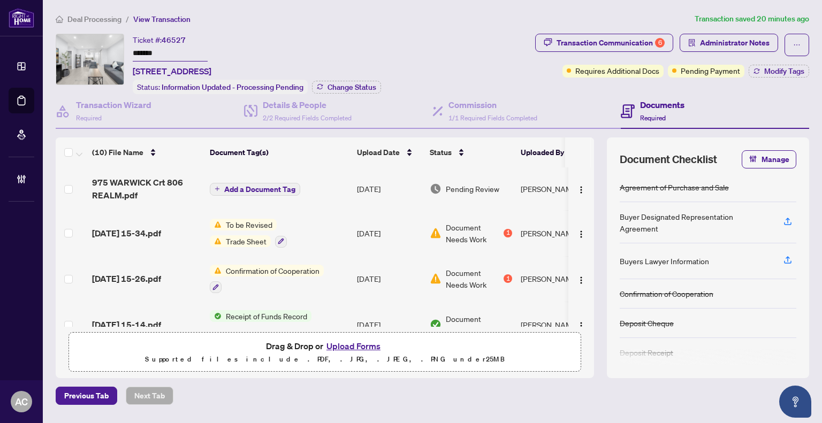
click at [88, 14] on span "Deal Processing" at bounding box center [94, 19] width 54 height 10
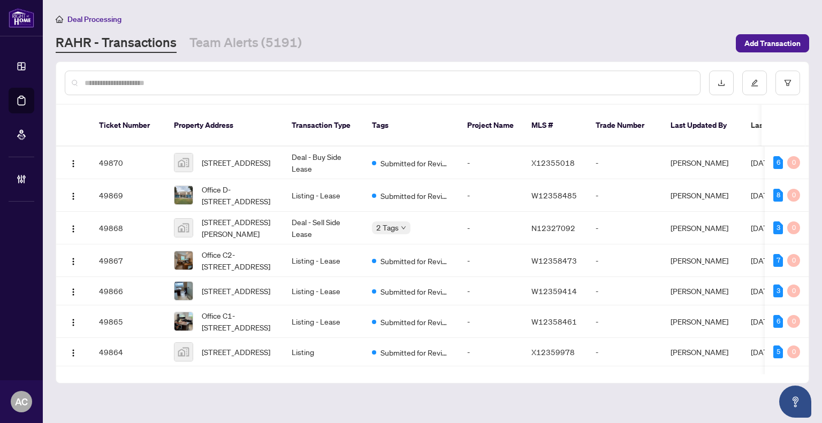
click at [119, 84] on input "text" at bounding box center [388, 83] width 607 height 12
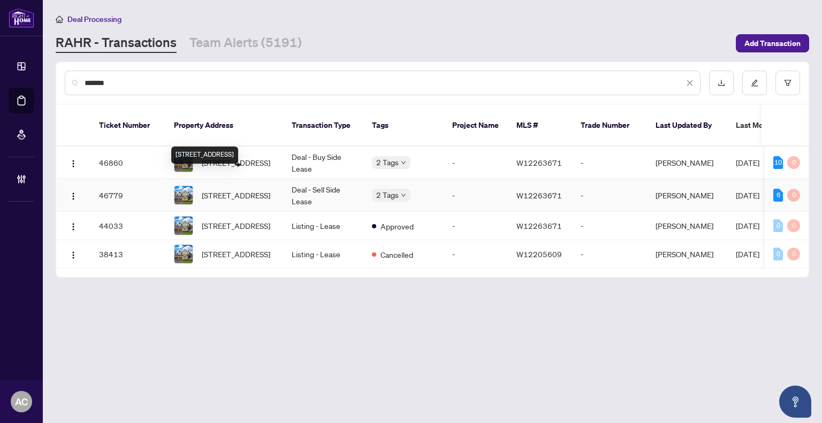
type input "*******"
click at [234, 189] on span "[STREET_ADDRESS]" at bounding box center [236, 195] width 69 height 12
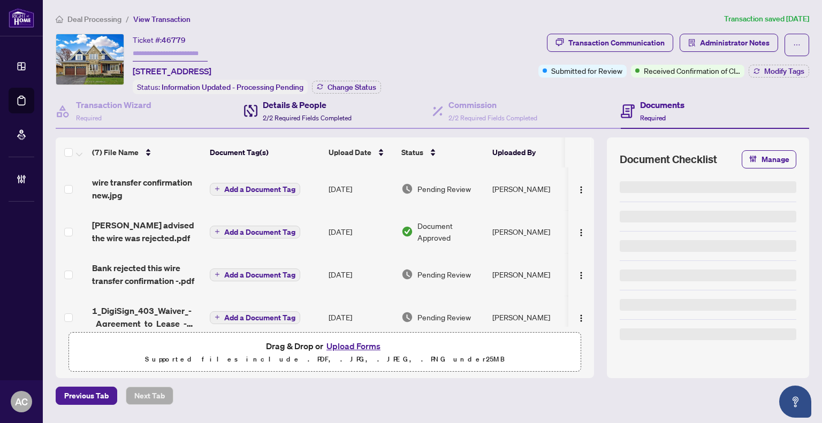
click at [284, 110] on div "Details & People 2/2 Required Fields Completed" at bounding box center [307, 110] width 89 height 25
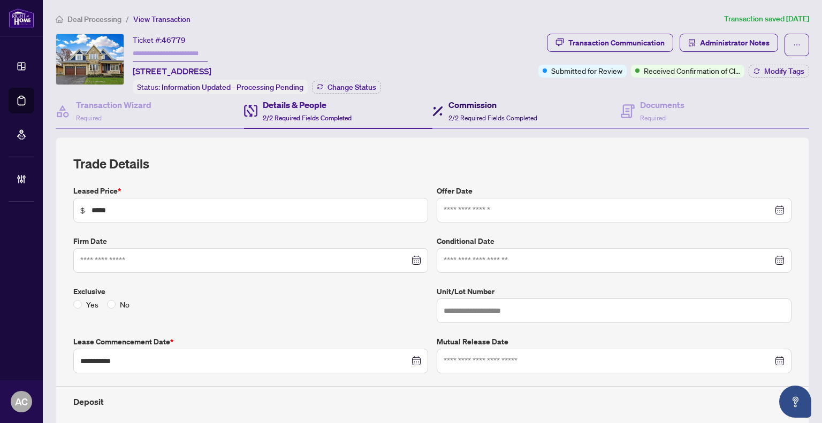
click at [467, 107] on h4 "Commission" at bounding box center [493, 104] width 89 height 13
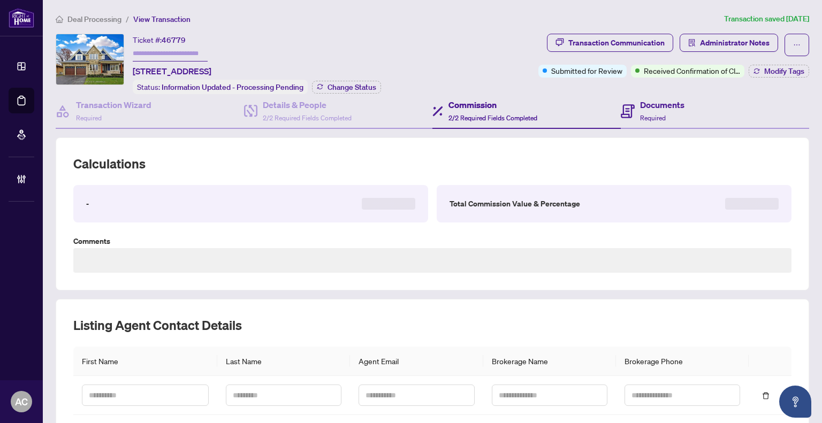
type textarea "**********"
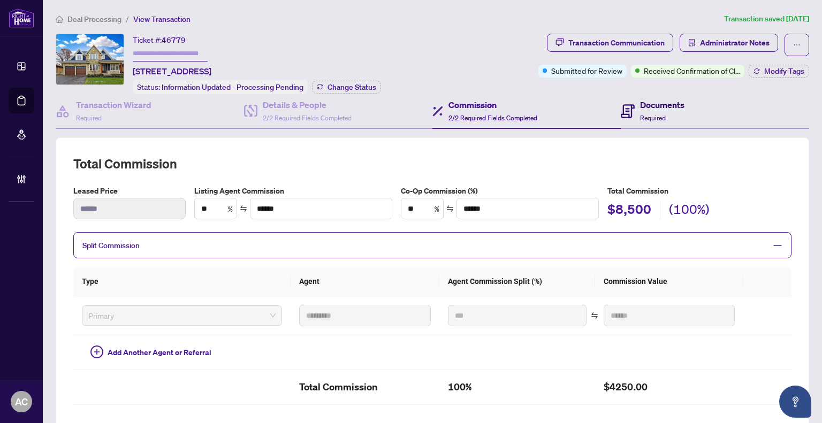
click at [640, 109] on h4 "Documents" at bounding box center [662, 104] width 44 height 13
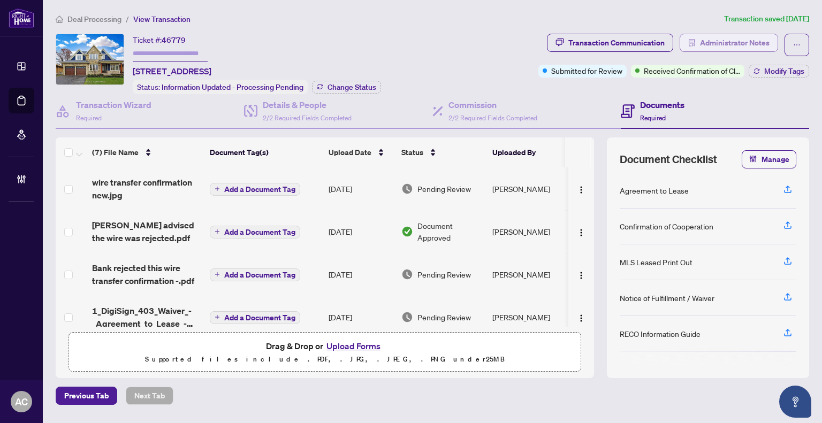
click at [735, 42] on span "Administrator Notes" at bounding box center [735, 42] width 70 height 17
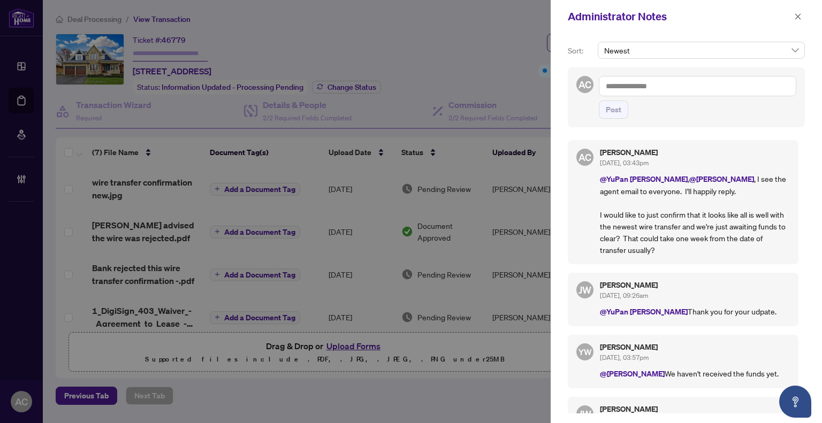
click at [331, 38] on div at bounding box center [411, 211] width 822 height 423
click at [793, 14] on button "button" at bounding box center [798, 16] width 14 height 13
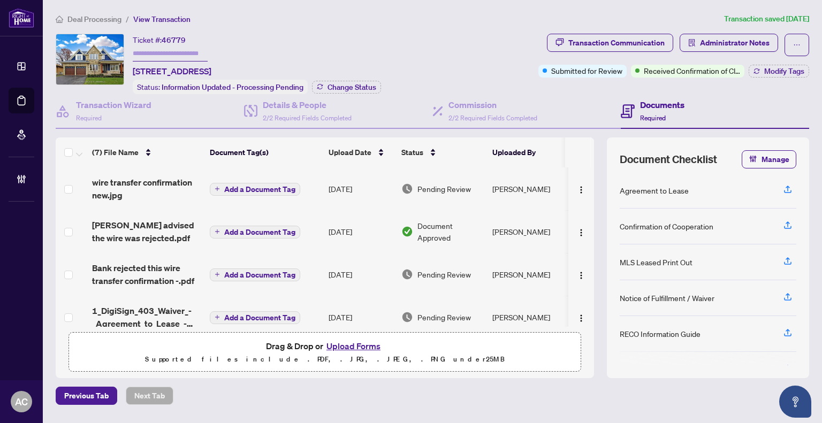
click at [154, 14] on span "View Transaction" at bounding box center [161, 19] width 57 height 10
click at [93, 19] on span "Deal Processing" at bounding box center [94, 19] width 54 height 10
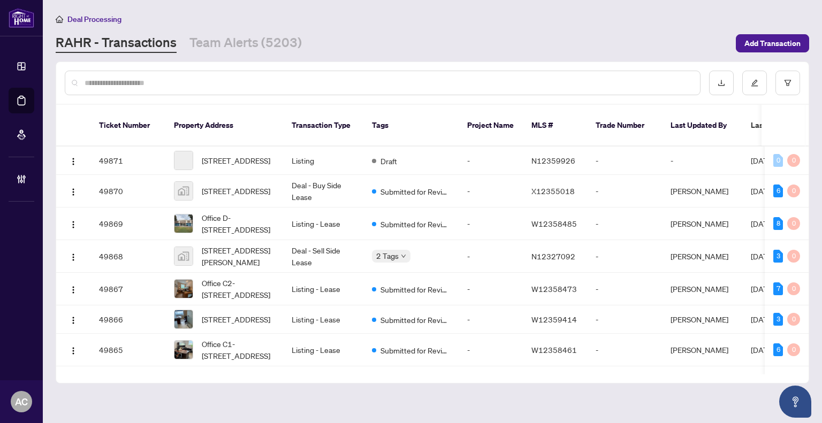
click at [209, 82] on input "text" at bounding box center [388, 83] width 607 height 12
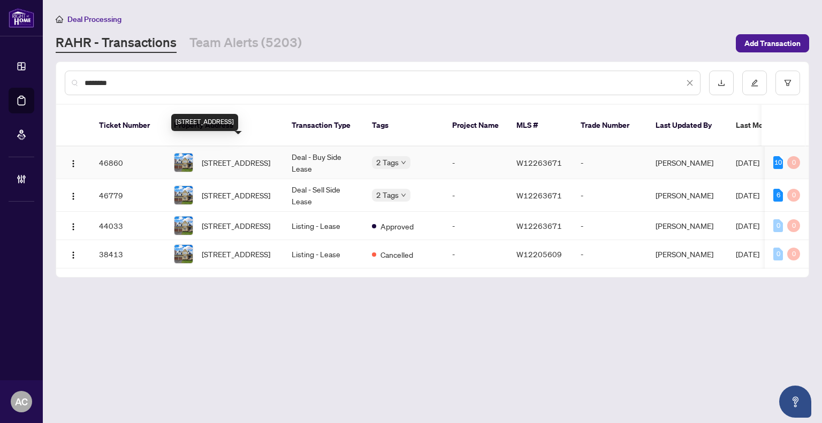
type input "********"
click at [241, 157] on span "[STREET_ADDRESS]" at bounding box center [236, 163] width 69 height 12
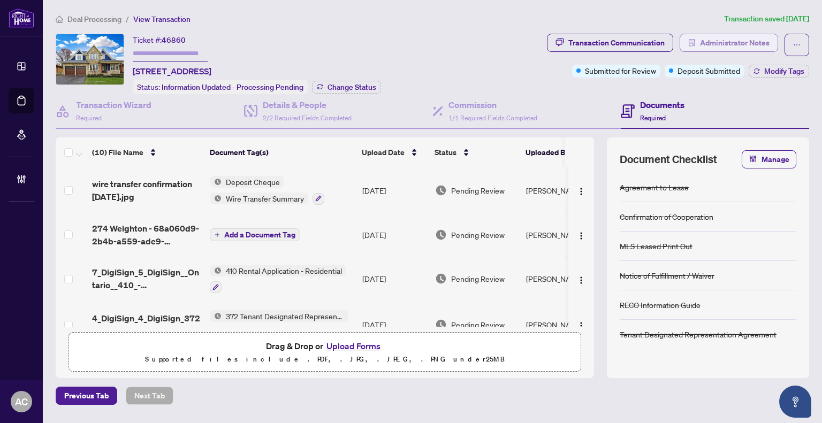
click at [757, 42] on span "Administrator Notes" at bounding box center [735, 42] width 70 height 17
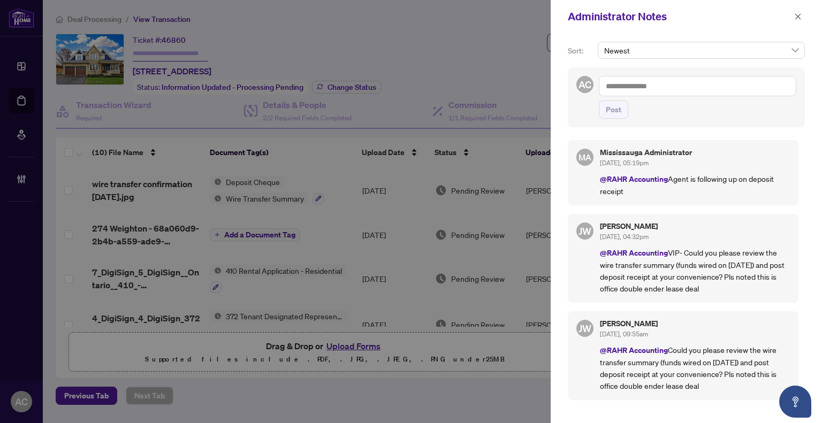
click at [140, 192] on div at bounding box center [411, 211] width 822 height 423
click at [158, 189] on div at bounding box center [411, 211] width 822 height 423
click at [795, 16] on icon "close" at bounding box center [797, 16] width 7 height 7
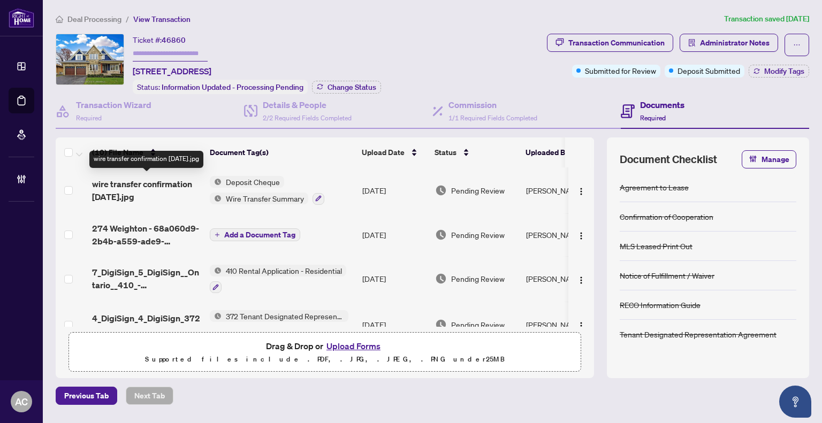
click at [110, 178] on span "wire transfer confirmation [DATE].jpg" at bounding box center [146, 191] width 109 height 26
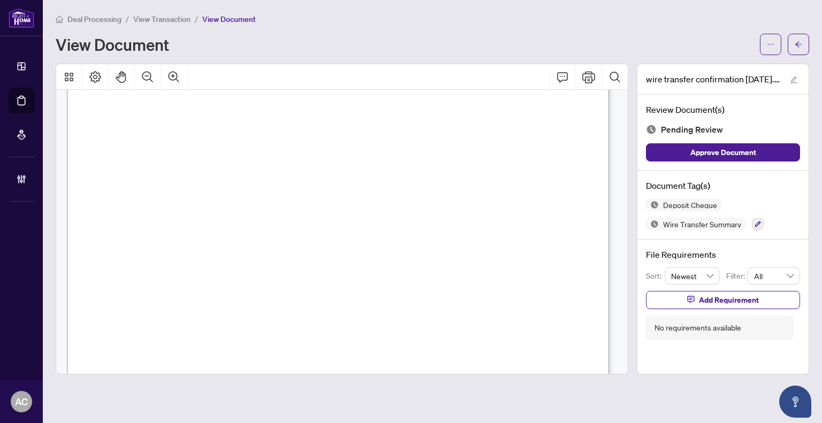
scroll to position [268, 0]
